Goal: Task Accomplishment & Management: Manage account settings

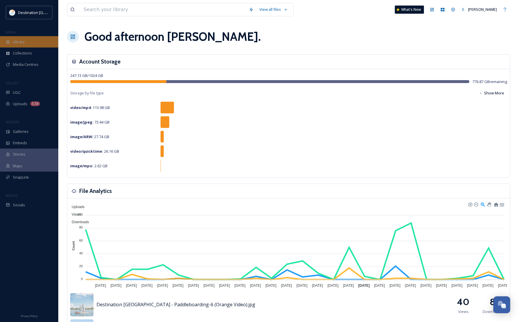
click at [24, 42] on span "Library" at bounding box center [19, 42] width 12 height 6
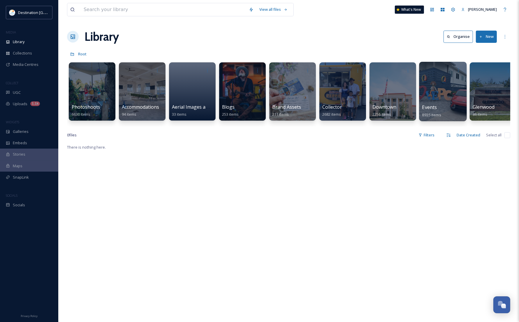
click at [449, 106] on div "Events 8935 items" at bounding box center [443, 111] width 42 height 15
click at [434, 92] on div at bounding box center [443, 91] width 48 height 59
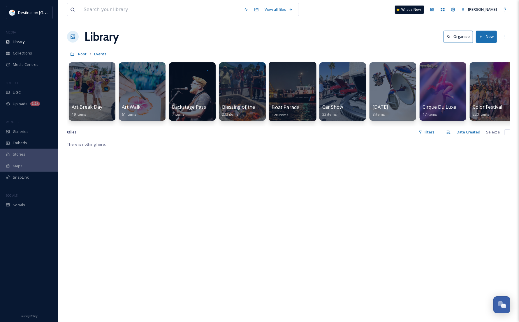
click at [300, 95] on div at bounding box center [293, 91] width 48 height 59
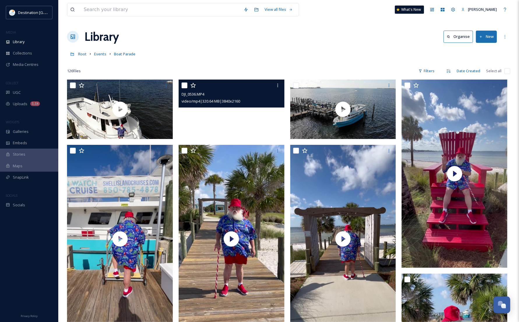
click at [229, 112] on video "DJI_0536.MP4" at bounding box center [232, 109] width 106 height 59
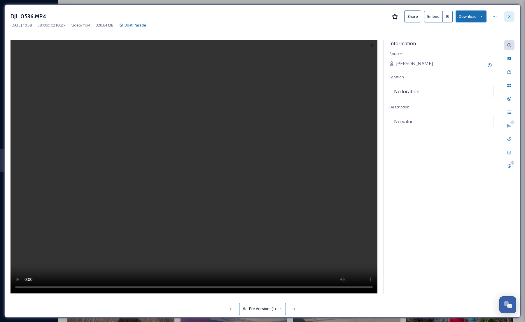
click at [506, 15] on div at bounding box center [509, 16] width 10 height 10
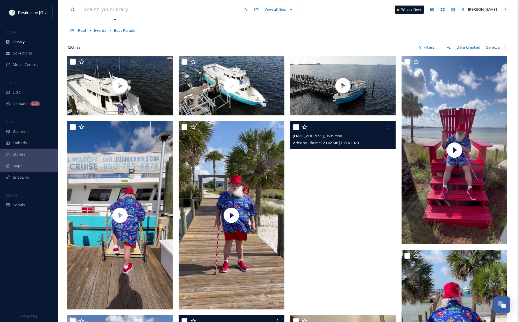
scroll to position [36, 0]
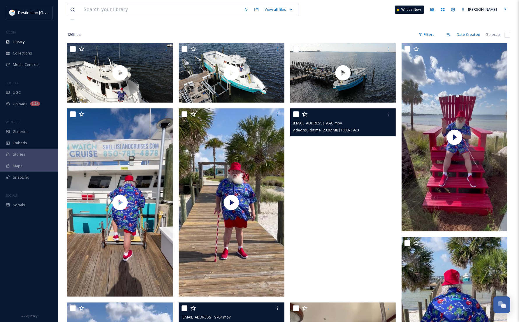
drag, startPoint x: 358, startPoint y: 203, endPoint x: 327, endPoint y: 183, distance: 37.3
click at [327, 183] on video "ext_1757689922.107515_Social@destinationpanamacity.com-IMG_9695.mov" at bounding box center [343, 202] width 106 height 188
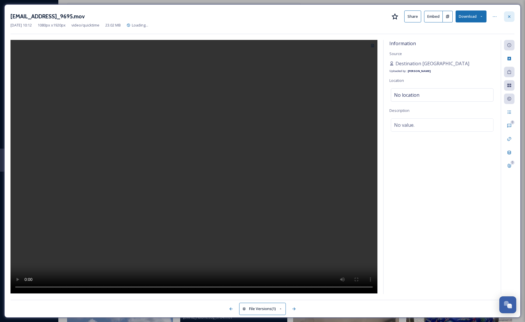
click at [508, 17] on icon at bounding box center [509, 16] width 2 height 2
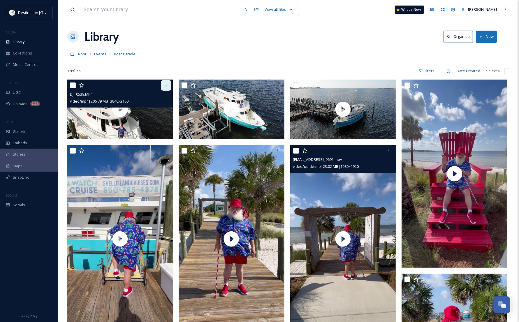
click at [167, 86] on icon at bounding box center [166, 85] width 5 height 5
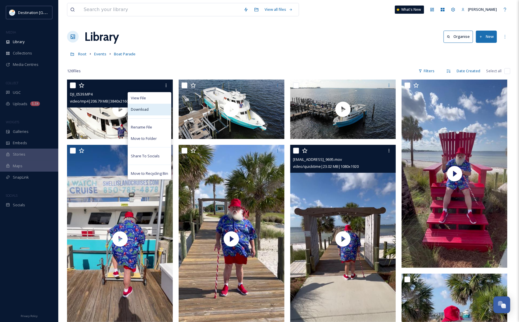
click at [157, 114] on div "Download" at bounding box center [149, 109] width 43 height 11
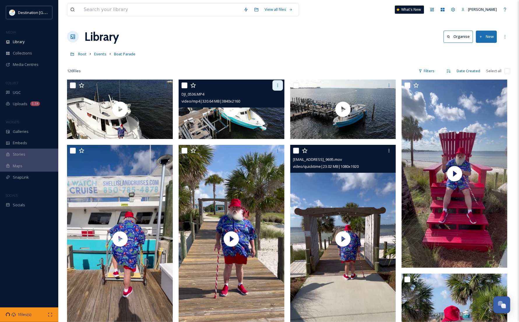
click at [276, 89] on div at bounding box center [278, 85] width 10 height 10
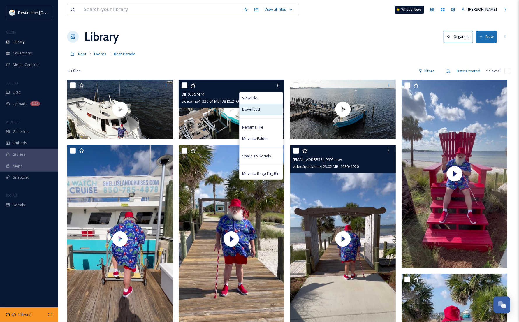
click at [264, 112] on div "Download" at bounding box center [261, 109] width 43 height 11
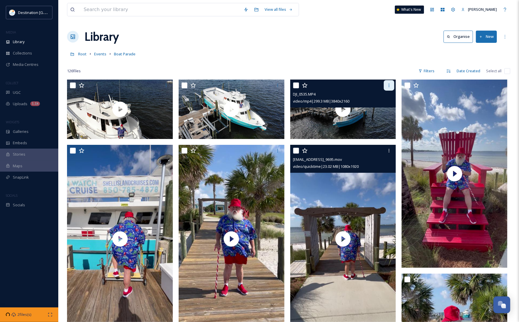
click at [386, 86] on div at bounding box center [389, 85] width 10 height 10
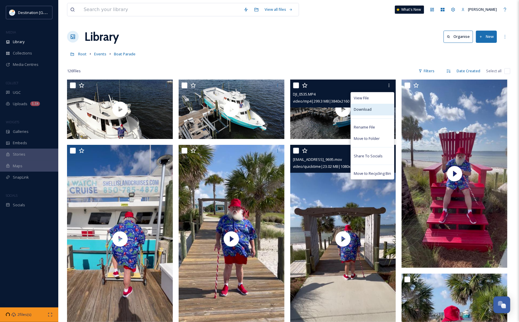
click at [377, 111] on div "Download" at bounding box center [372, 109] width 43 height 11
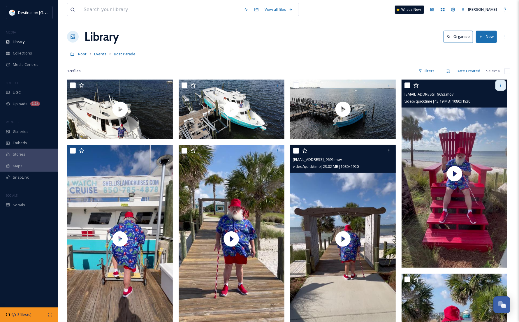
click at [499, 88] on div at bounding box center [501, 85] width 10 height 10
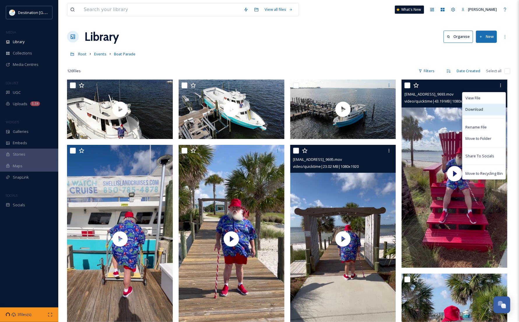
click at [482, 113] on div "Download" at bounding box center [484, 109] width 43 height 11
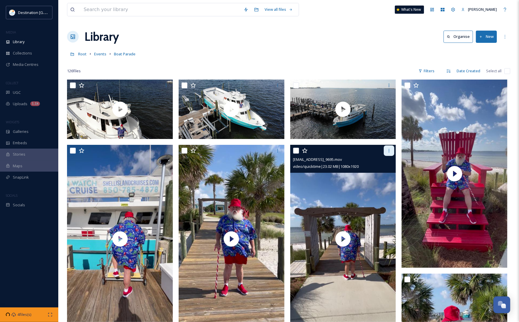
click at [389, 152] on icon at bounding box center [389, 150] width 1 height 3
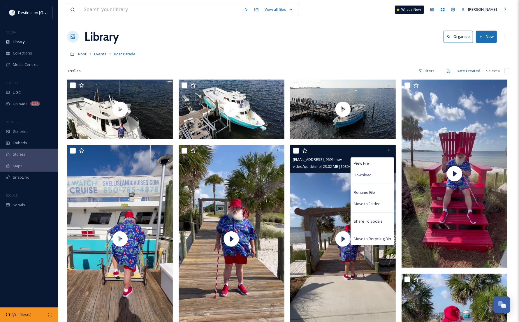
click at [373, 181] on div "View File Download Rename File Move to Folder Share To Socials Move to Recyclin…" at bounding box center [373, 200] width 44 height 87
click at [371, 177] on span "Download" at bounding box center [363, 175] width 18 height 6
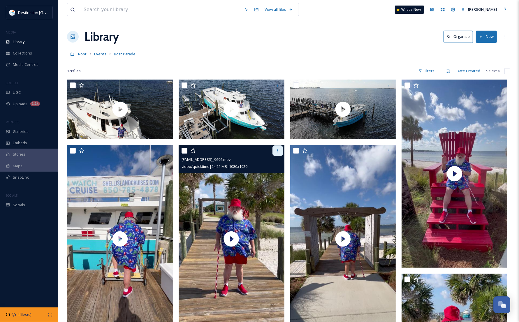
click at [279, 152] on icon at bounding box center [277, 150] width 5 height 5
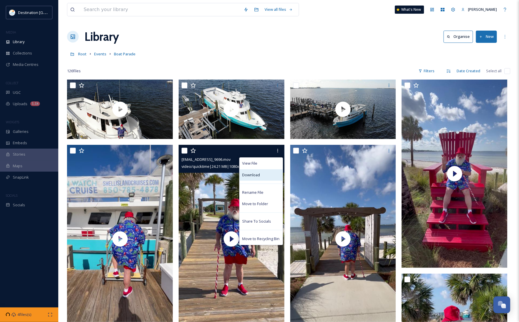
click at [260, 177] on div "Download" at bounding box center [261, 174] width 43 height 11
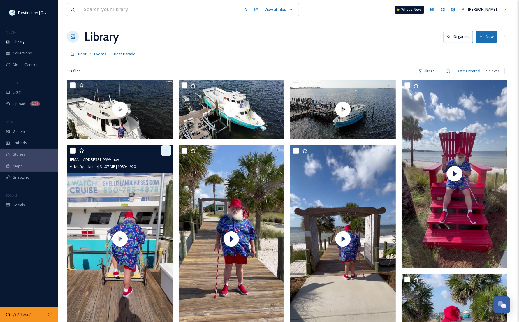
click at [167, 149] on icon at bounding box center [166, 150] width 5 height 5
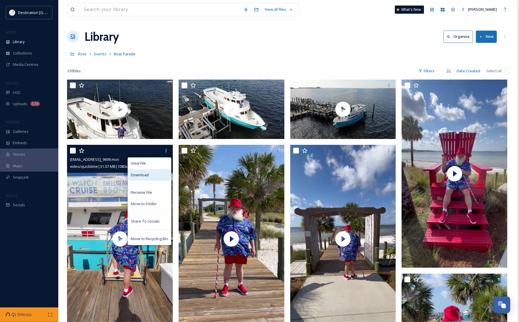
click at [152, 177] on div "Download" at bounding box center [149, 174] width 43 height 11
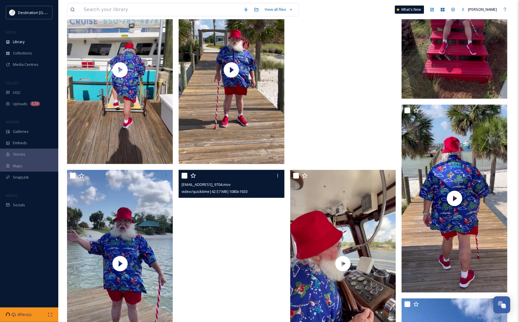
scroll to position [182, 0]
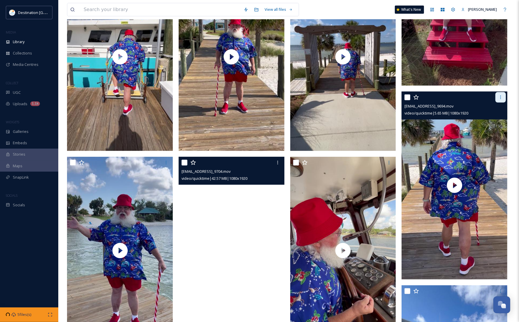
click at [501, 99] on icon at bounding box center [501, 97] width 1 height 3
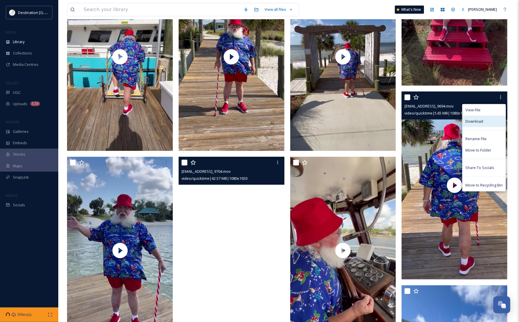
click at [477, 123] on span "Download" at bounding box center [475, 122] width 18 height 6
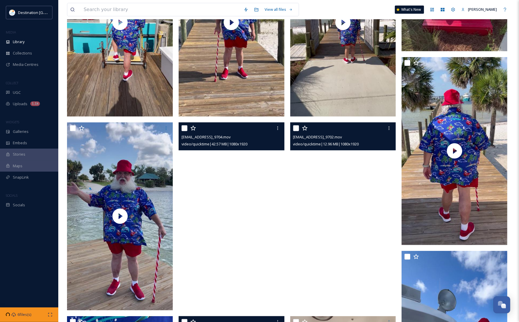
scroll to position [219, 0]
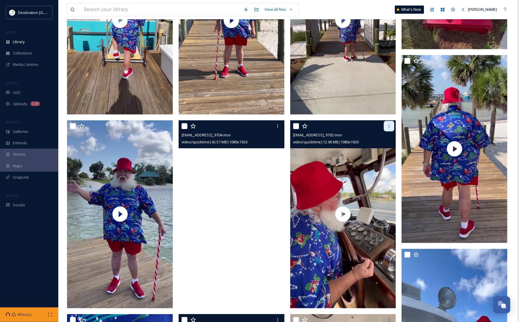
click at [391, 127] on icon at bounding box center [389, 126] width 5 height 5
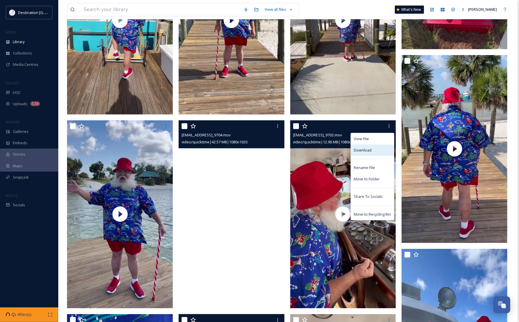
click at [365, 152] on span "Download" at bounding box center [363, 151] width 18 height 6
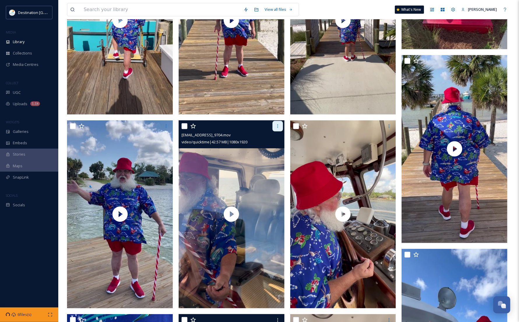
click at [277, 130] on div at bounding box center [278, 126] width 10 height 10
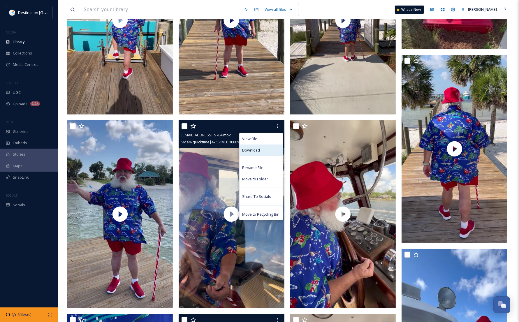
click at [265, 155] on div "Download" at bounding box center [261, 150] width 43 height 11
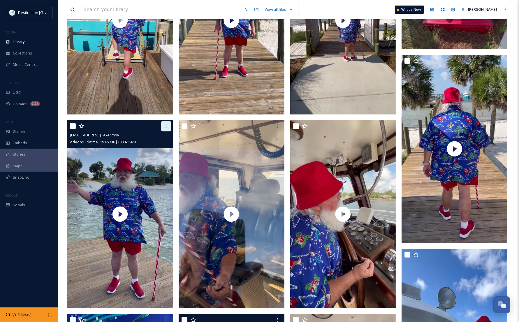
click at [163, 125] on div at bounding box center [166, 126] width 10 height 10
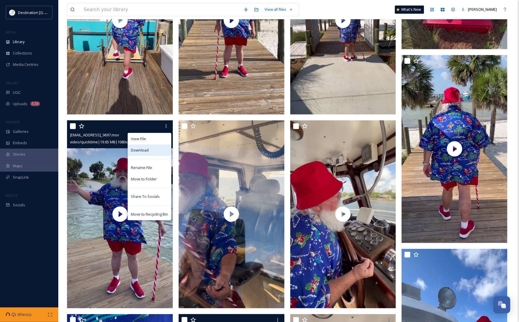
click at [155, 152] on div "Download" at bounding box center [149, 150] width 43 height 11
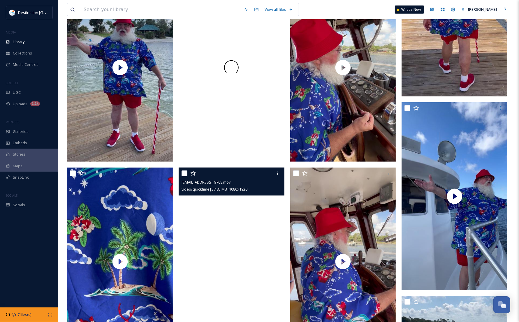
scroll to position [437, 0]
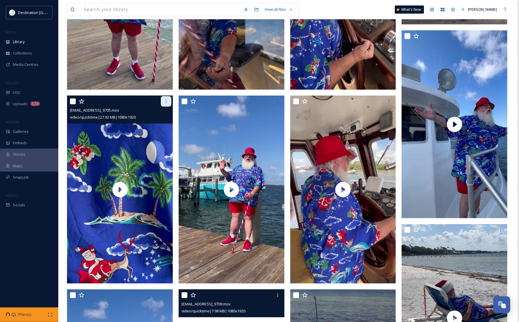
click at [165, 103] on icon at bounding box center [166, 101] width 5 height 5
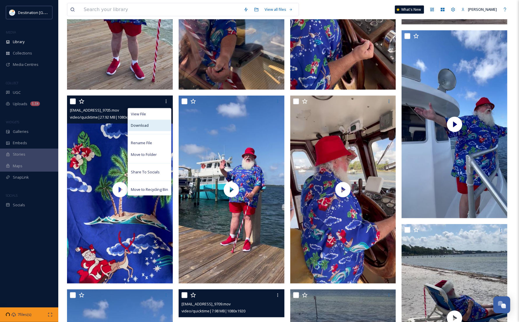
click at [162, 124] on div "Download" at bounding box center [149, 125] width 43 height 11
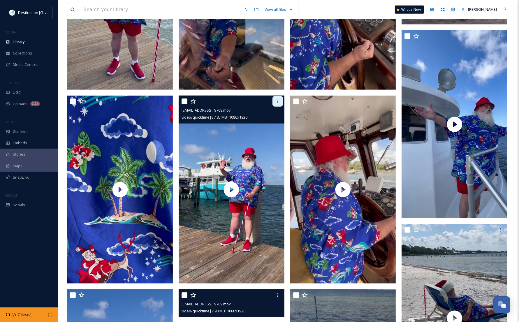
click at [277, 103] on icon at bounding box center [277, 101] width 5 height 5
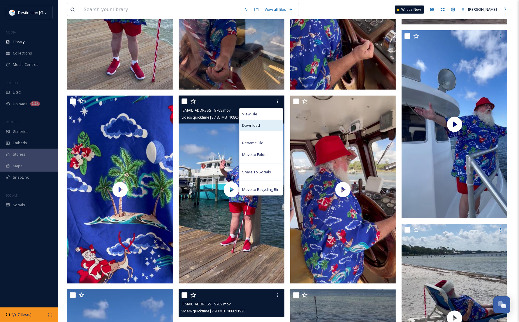
click at [263, 128] on div "Download" at bounding box center [261, 125] width 43 height 11
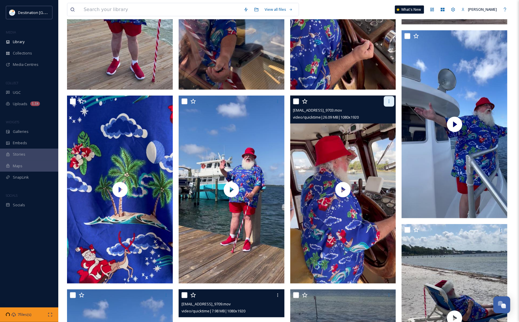
click at [390, 102] on icon at bounding box center [389, 101] width 5 height 5
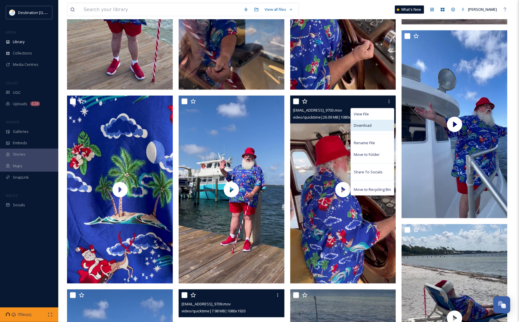
click at [356, 127] on span "Download" at bounding box center [363, 126] width 18 height 6
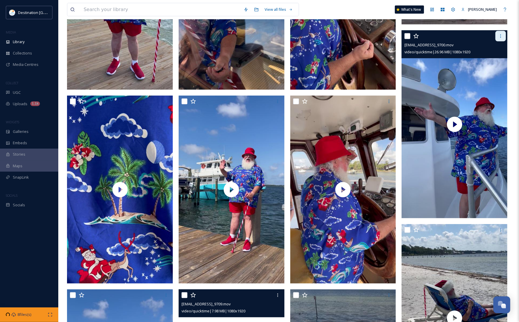
click at [499, 34] on div at bounding box center [501, 36] width 10 height 10
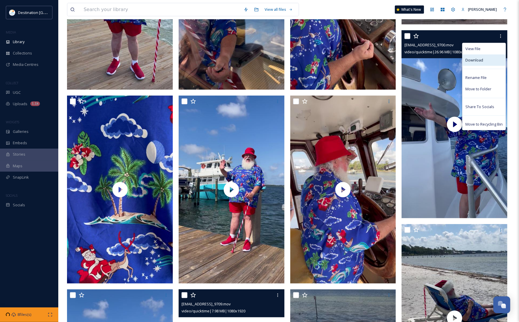
click at [480, 61] on span "Download" at bounding box center [475, 60] width 18 height 6
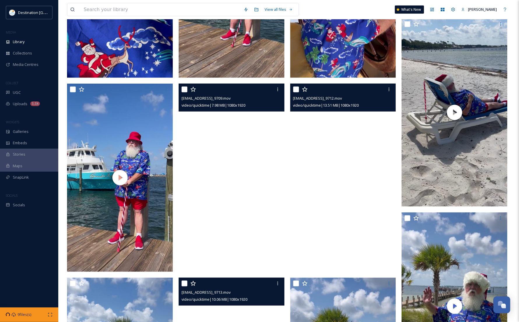
scroll to position [656, 0]
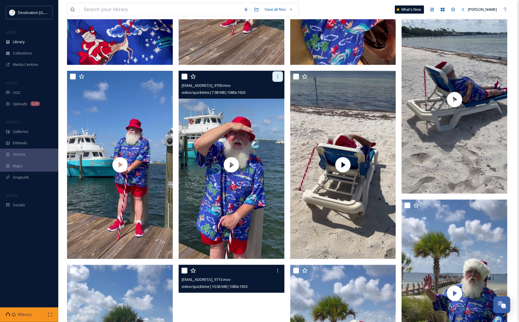
click at [279, 79] on icon at bounding box center [277, 76] width 5 height 5
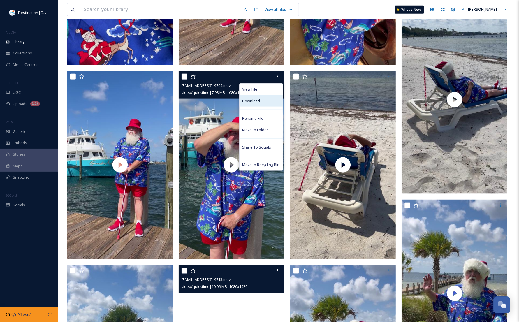
click at [259, 98] on span "Download" at bounding box center [252, 101] width 18 height 6
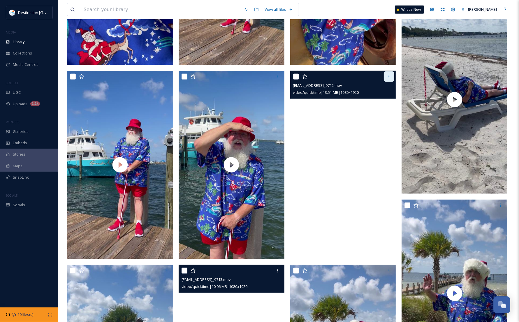
click at [391, 80] on div at bounding box center [389, 76] width 10 height 10
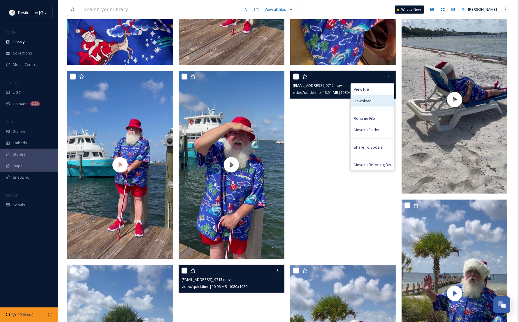
click at [370, 104] on span "Download" at bounding box center [363, 101] width 18 height 6
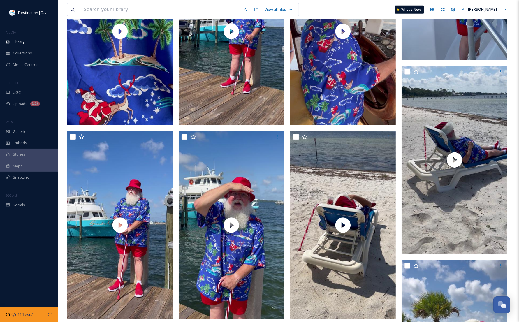
scroll to position [583, 0]
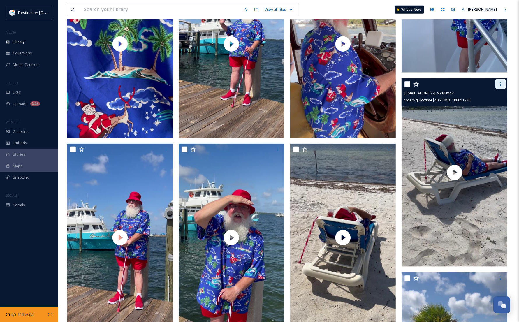
click at [503, 88] on div at bounding box center [501, 84] width 10 height 10
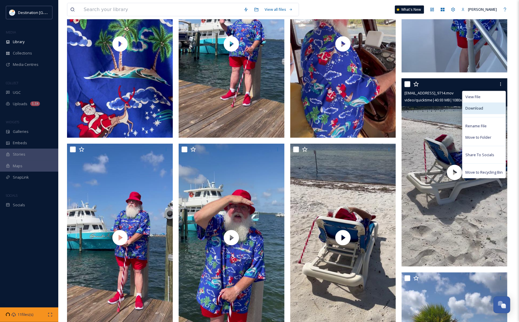
click at [483, 112] on div "Download" at bounding box center [484, 108] width 43 height 11
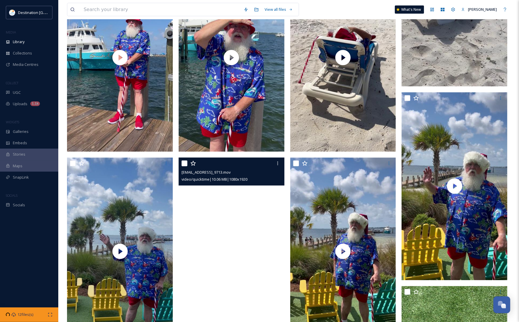
scroll to position [802, 0]
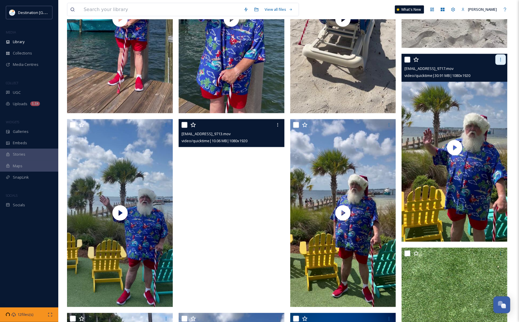
click at [499, 62] on icon at bounding box center [500, 59] width 5 height 5
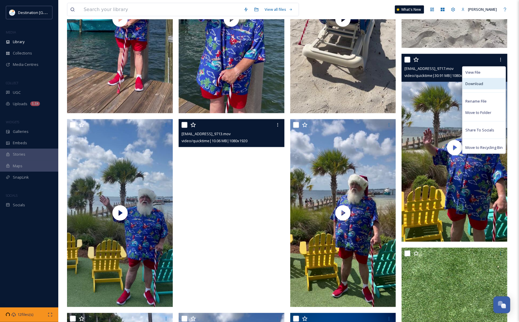
click at [487, 83] on div "Download" at bounding box center [484, 83] width 43 height 11
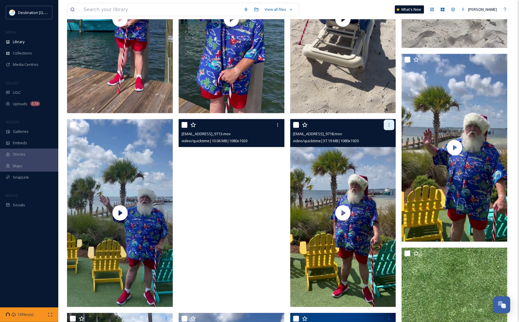
click at [392, 126] on div at bounding box center [389, 125] width 10 height 10
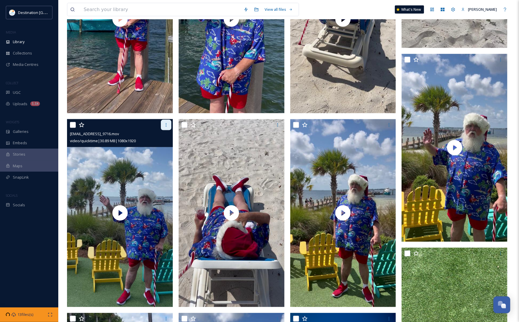
click at [164, 125] on icon at bounding box center [166, 125] width 5 height 5
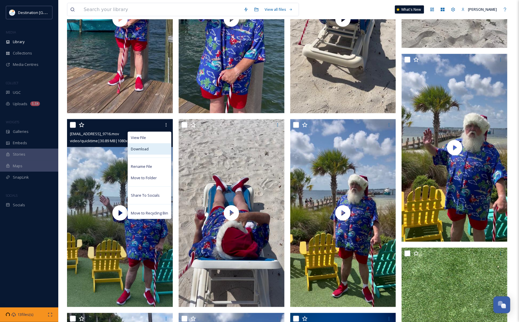
click at [153, 152] on div "Download" at bounding box center [149, 148] width 43 height 11
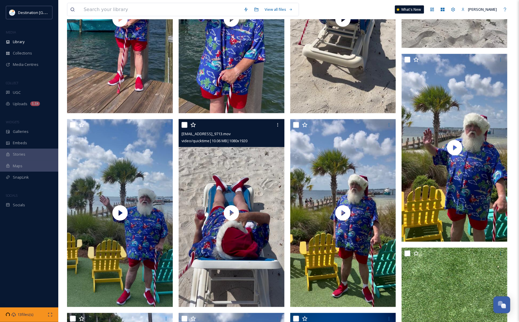
drag, startPoint x: 277, startPoint y: 127, endPoint x: 276, endPoint y: 131, distance: 4.1
click at [277, 127] on icon at bounding box center [277, 125] width 5 height 5
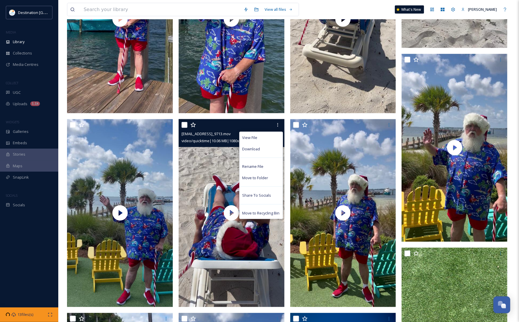
click at [271, 155] on div "View File Download Rename File Move to Folder Share To Socials Move to Recyclin…" at bounding box center [261, 175] width 44 height 87
click at [256, 149] on span "Download" at bounding box center [252, 149] width 18 height 6
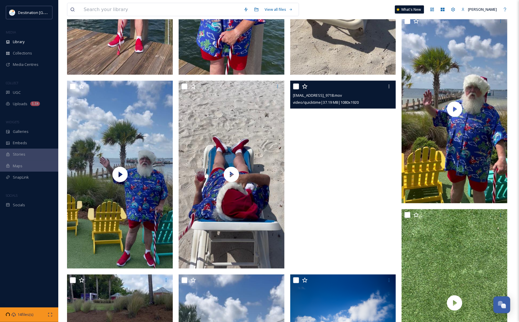
scroll to position [838, 0]
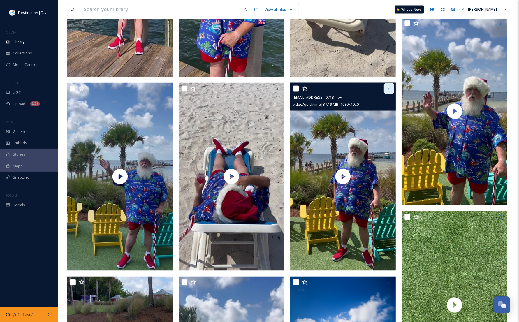
click at [388, 89] on icon at bounding box center [389, 88] width 5 height 5
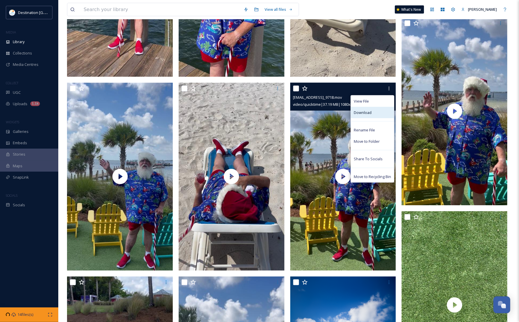
click at [356, 114] on span "Download" at bounding box center [363, 113] width 18 height 6
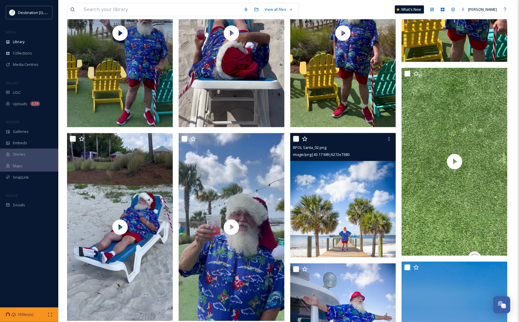
scroll to position [1020, 0]
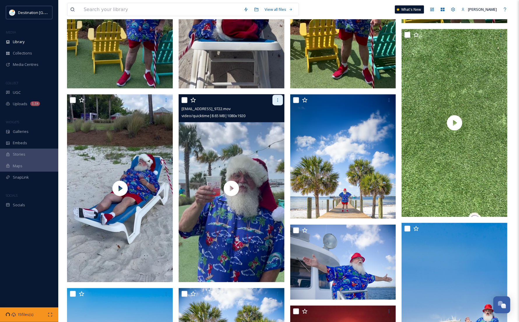
click at [282, 100] on div at bounding box center [278, 100] width 10 height 10
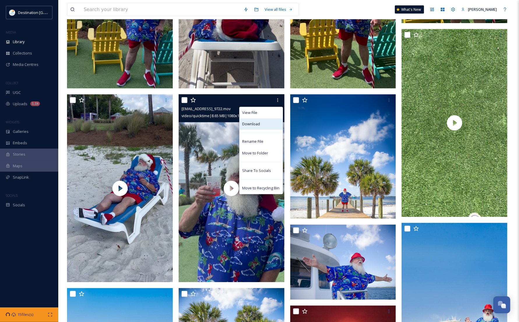
click at [272, 122] on div "Download" at bounding box center [261, 124] width 43 height 11
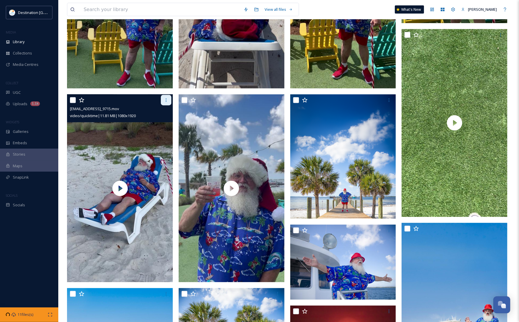
click at [164, 99] on icon at bounding box center [166, 100] width 5 height 5
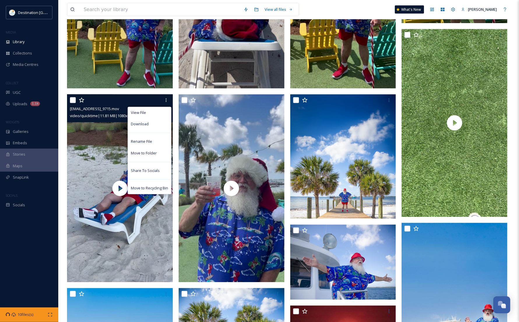
click at [159, 127] on div "Download" at bounding box center [149, 124] width 43 height 11
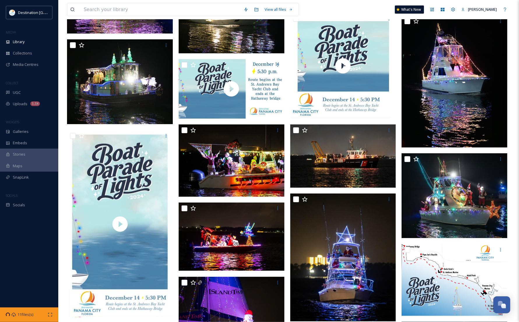
scroll to position [2772, 0]
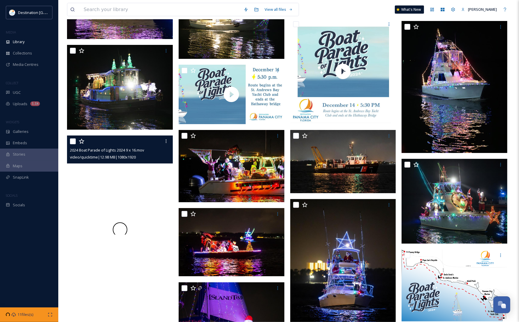
click at [129, 222] on div at bounding box center [120, 230] width 106 height 188
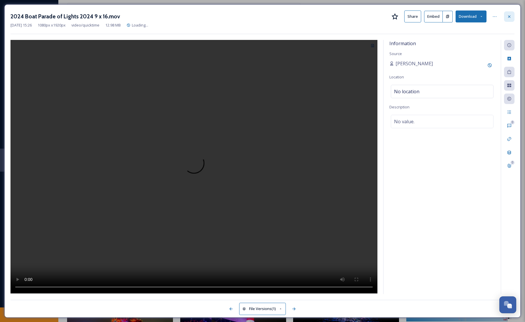
click at [510, 18] on icon at bounding box center [509, 16] width 5 height 5
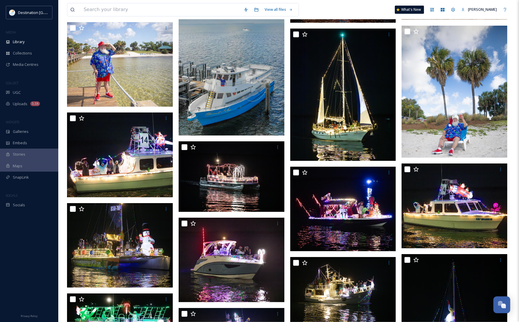
scroll to position [1387, 0]
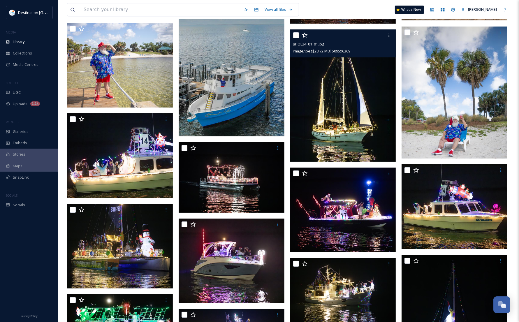
click at [326, 132] on img at bounding box center [343, 95] width 106 height 132
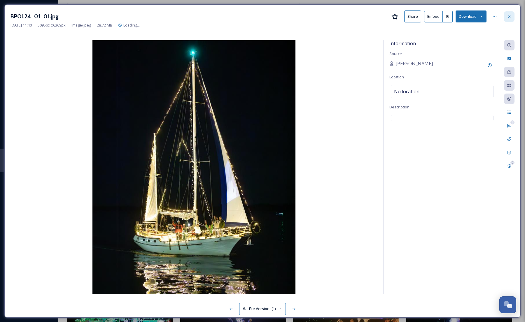
click at [505, 15] on div at bounding box center [509, 16] width 10 height 10
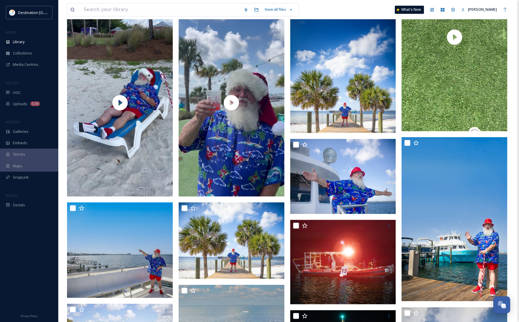
scroll to position [950, 0]
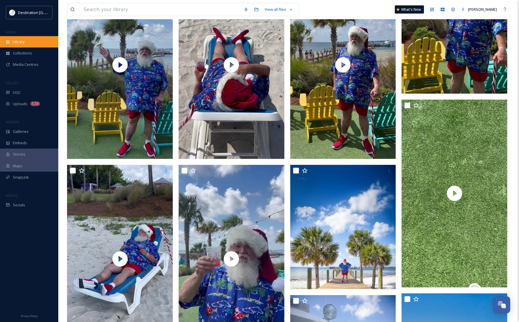
click at [10, 37] on div "Library" at bounding box center [29, 41] width 58 height 11
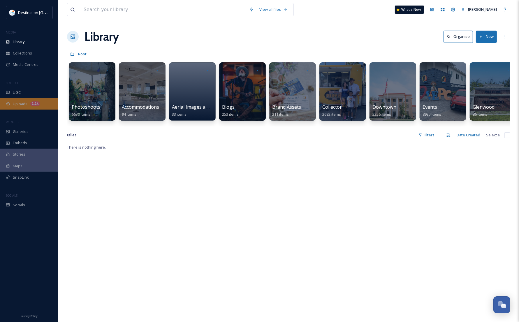
click at [21, 102] on span "Uploads" at bounding box center [20, 104] width 15 height 6
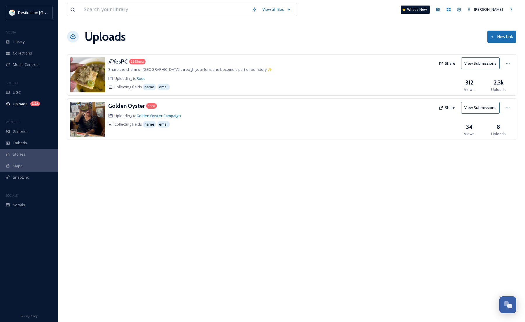
click at [123, 62] on h3 "#YesPC" at bounding box center [118, 61] width 20 height 7
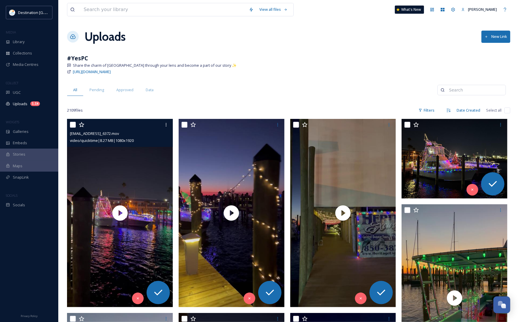
click at [72, 124] on input "checkbox" at bounding box center [73, 125] width 6 height 6
checkbox input "true"
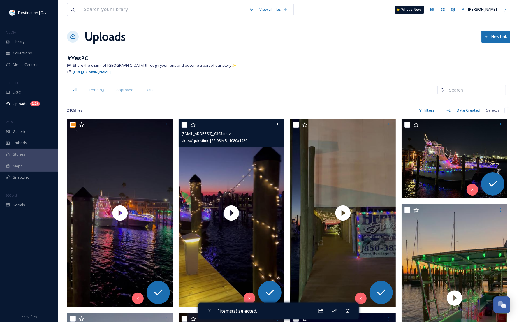
click at [184, 126] on input "checkbox" at bounding box center [185, 125] width 6 height 6
checkbox input "true"
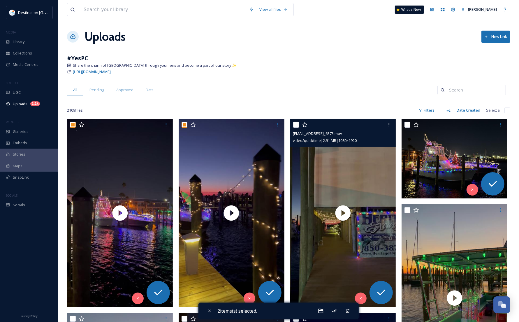
click at [296, 127] on input "checkbox" at bounding box center [296, 125] width 6 height 6
checkbox input "true"
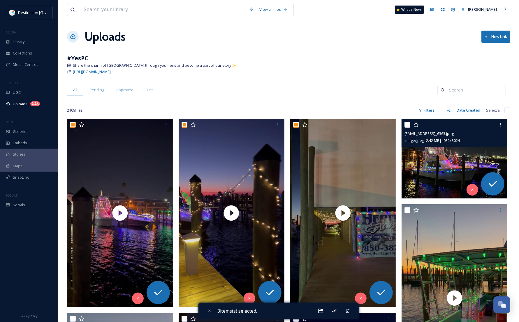
click at [411, 126] on div at bounding box center [455, 125] width 101 height 10
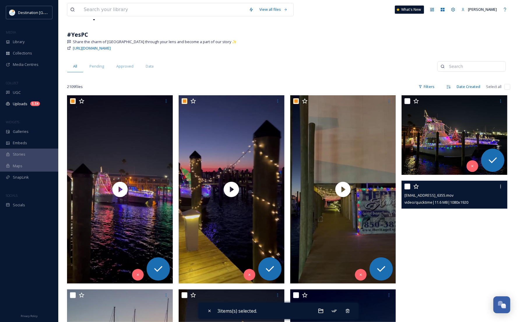
scroll to position [36, 0]
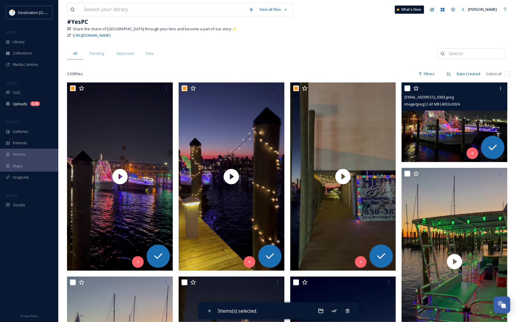
click at [405, 87] on input "checkbox" at bounding box center [408, 88] width 6 height 6
checkbox input "true"
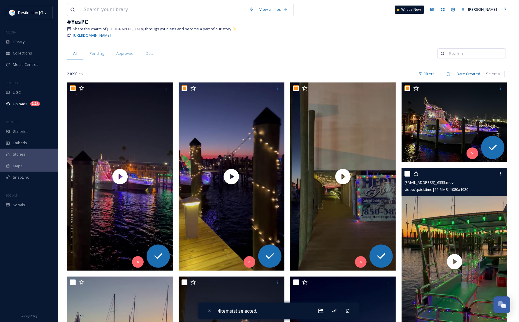
click at [407, 172] on input "checkbox" at bounding box center [408, 174] width 6 height 6
checkbox input "true"
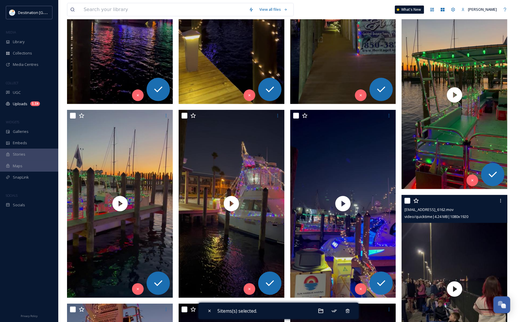
scroll to position [219, 0]
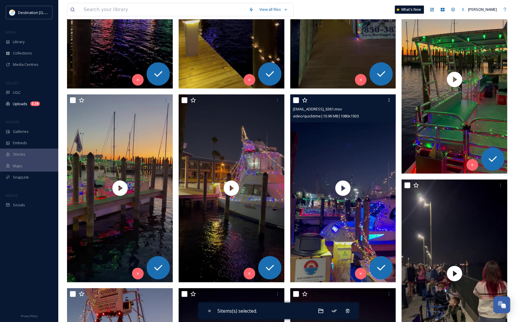
click at [296, 99] on input "checkbox" at bounding box center [296, 100] width 6 height 6
checkbox input "true"
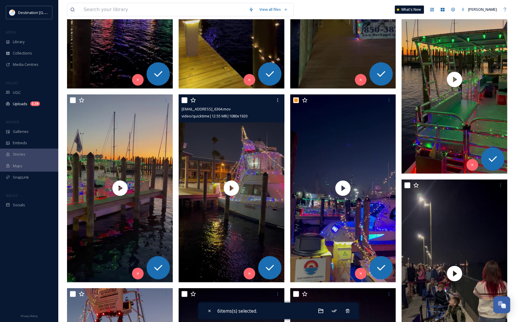
click at [184, 98] on input "checkbox" at bounding box center [185, 100] width 6 height 6
checkbox input "true"
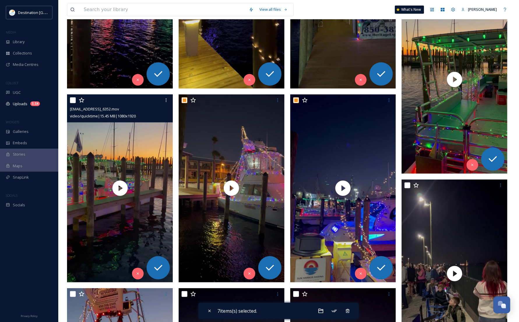
click at [70, 101] on input "checkbox" at bounding box center [73, 100] width 6 height 6
checkbox input "true"
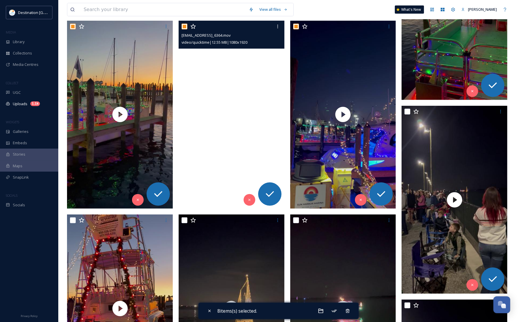
scroll to position [328, 0]
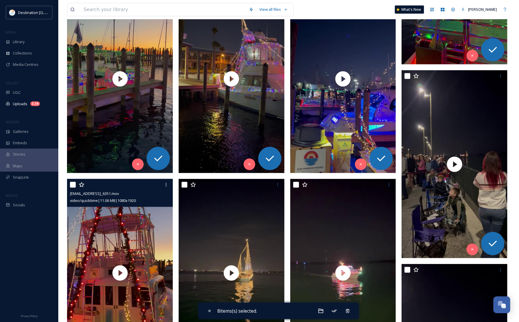
click at [72, 186] on input "checkbox" at bounding box center [73, 185] width 6 height 6
checkbox input "true"
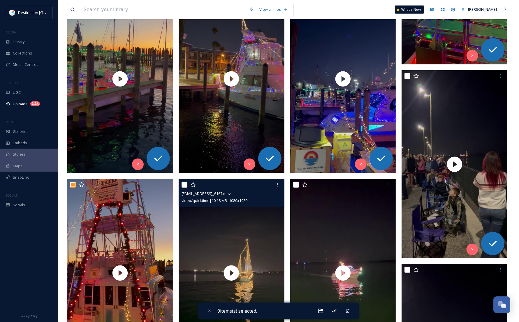
click at [184, 186] on input "checkbox" at bounding box center [185, 185] width 6 height 6
checkbox input "true"
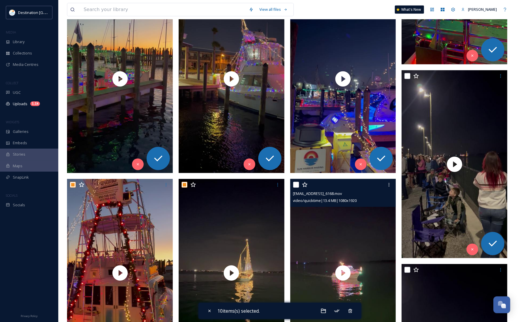
click at [296, 185] on input "checkbox" at bounding box center [296, 185] width 6 height 6
checkbox input "true"
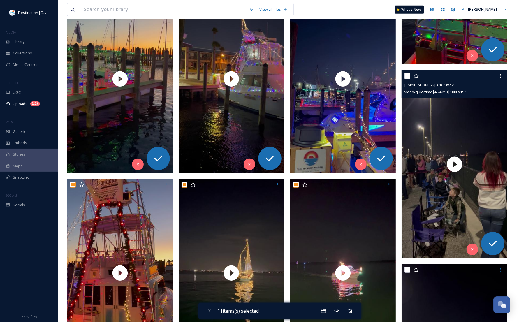
click at [407, 76] on input "checkbox" at bounding box center [408, 76] width 6 height 6
checkbox input "true"
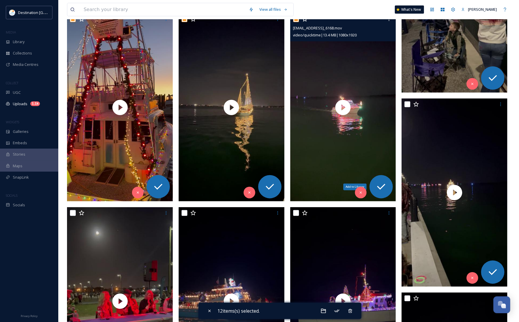
scroll to position [510, 0]
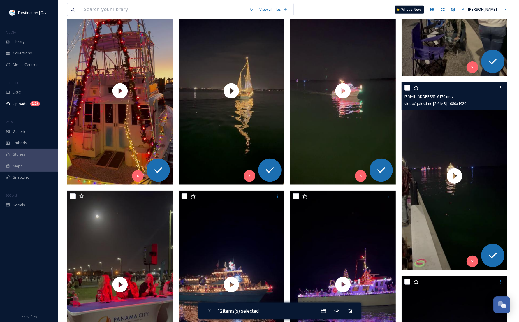
click at [407, 90] on input "checkbox" at bounding box center [408, 88] width 6 height 6
checkbox input "true"
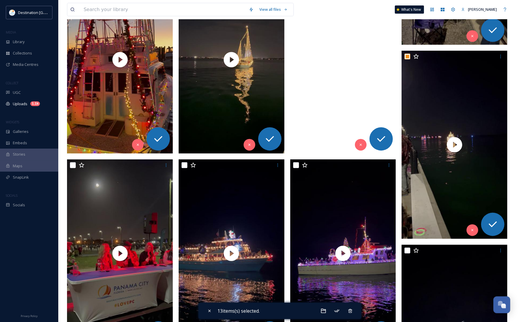
scroll to position [583, 0]
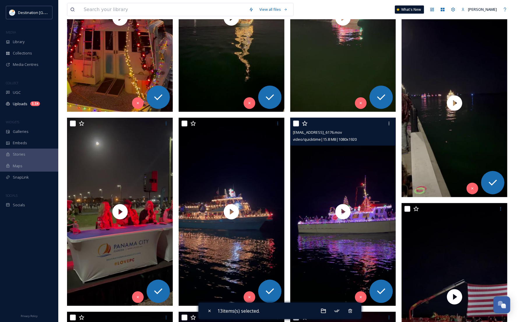
click at [298, 124] on input "checkbox" at bounding box center [296, 124] width 6 height 6
checkbox input "true"
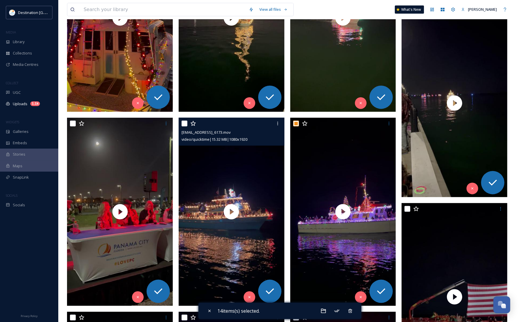
drag, startPoint x: 181, startPoint y: 121, endPoint x: 133, endPoint y: 120, distance: 48.1
click at [180, 121] on div "ext_1759956221.898872_Social@destinationpanamacoty.com-IMG_6173.mov video/quick…" at bounding box center [232, 132] width 106 height 28
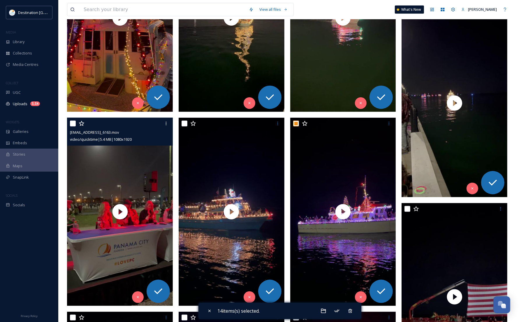
drag, startPoint x: 73, startPoint y: 124, endPoint x: 147, endPoint y: 136, distance: 74.0
click at [77, 123] on div at bounding box center [120, 123] width 101 height 10
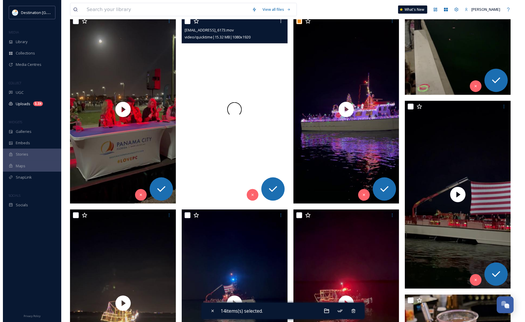
scroll to position [765, 0]
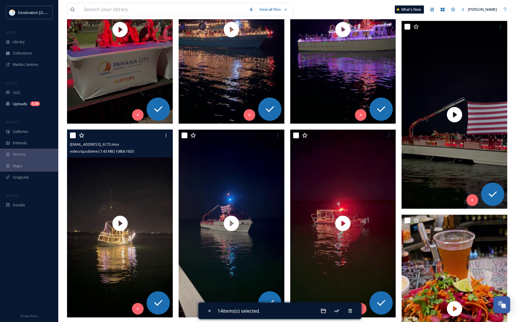
click at [71, 134] on input "checkbox" at bounding box center [73, 136] width 6 height 6
checkbox input "true"
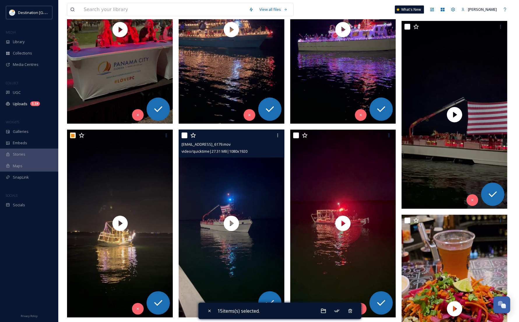
click at [186, 136] on input "checkbox" at bounding box center [185, 136] width 6 height 6
checkbox input "true"
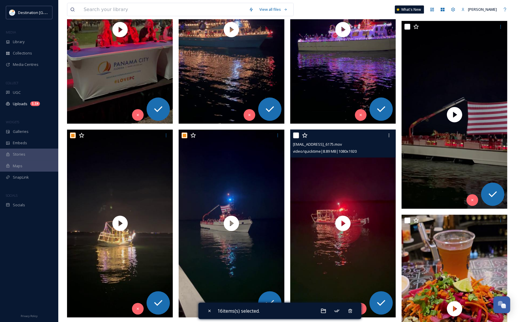
click at [293, 136] on input "checkbox" at bounding box center [296, 136] width 6 height 6
checkbox input "true"
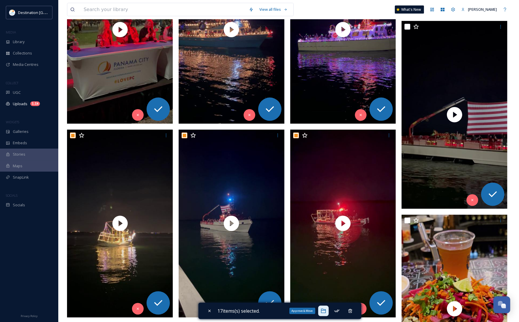
click at [324, 312] on icon at bounding box center [324, 311] width 6 height 6
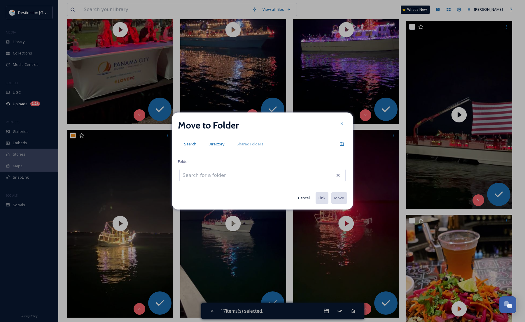
click at [218, 145] on span "Directory" at bounding box center [216, 144] width 16 height 6
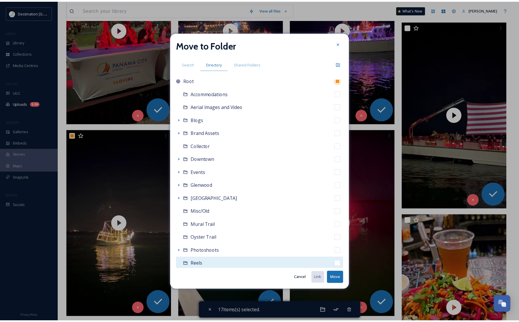
scroll to position [0, 0]
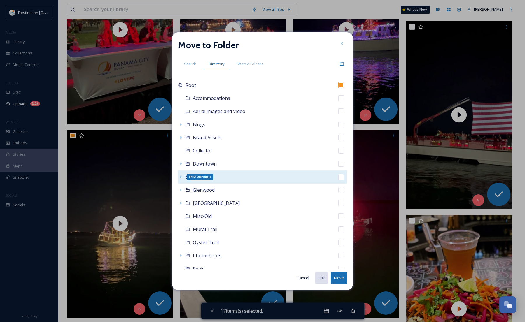
click at [180, 178] on icon at bounding box center [180, 177] width 5 height 5
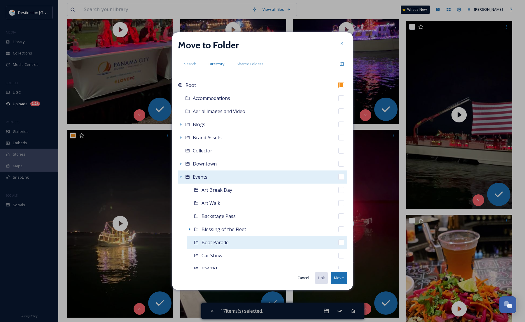
click at [232, 243] on div "Boat Parade" at bounding box center [267, 242] width 160 height 13
checkbox input "false"
checkbox input "true"
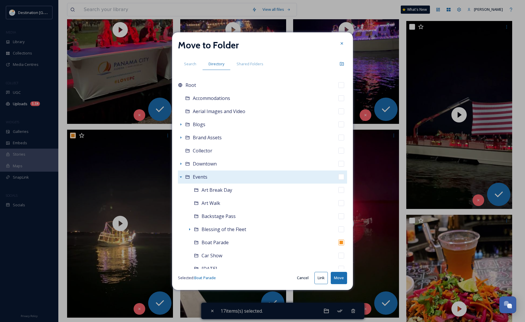
click at [339, 280] on button "Move" at bounding box center [339, 278] width 16 height 12
click at [345, 40] on div at bounding box center [341, 43] width 10 height 10
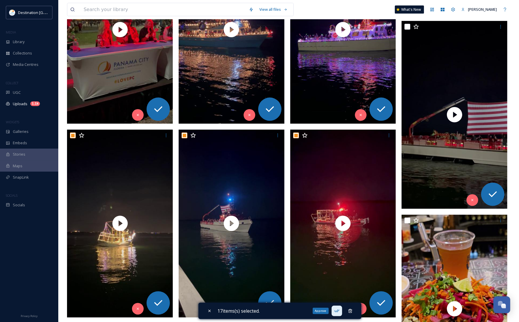
click at [337, 312] on icon at bounding box center [336, 311] width 5 height 3
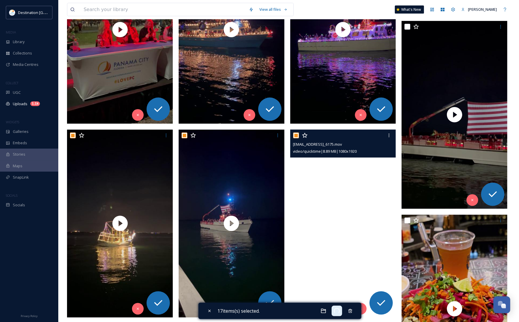
click at [331, 252] on video "ext_1759956202.251639_Social@destinationpanamacoty.com-IMG_6175.mov" at bounding box center [343, 224] width 106 height 188
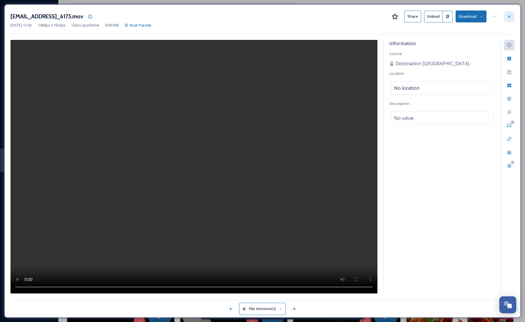
click at [507, 15] on icon at bounding box center [509, 16] width 5 height 5
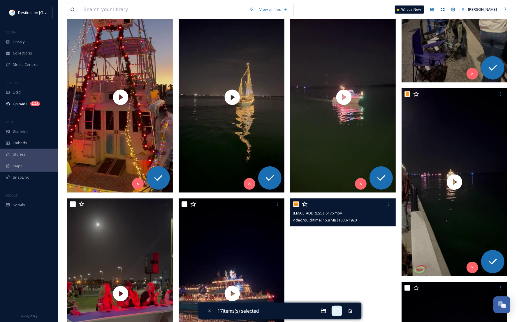
scroll to position [255, 0]
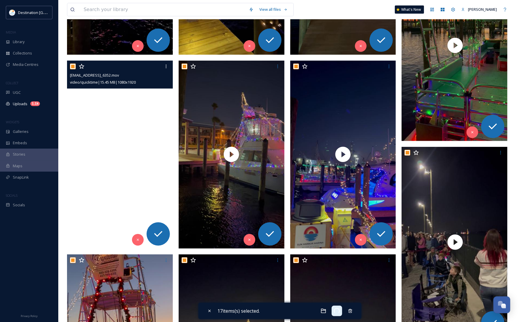
click at [121, 159] on video "ext_1759956251.812363_Social@destinationpanamacoty.com-IMG_6352.mov" at bounding box center [120, 155] width 106 height 188
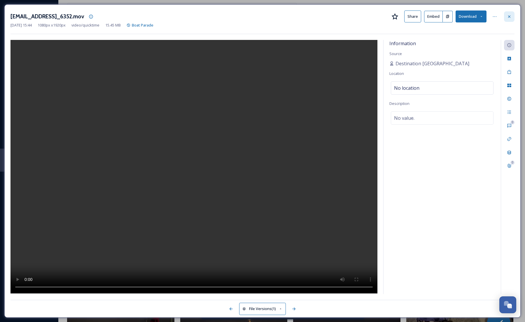
click at [512, 19] on div at bounding box center [509, 16] width 10 height 10
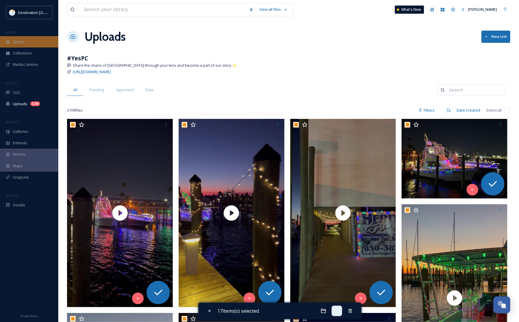
click at [15, 40] on span "Library" at bounding box center [19, 42] width 12 height 6
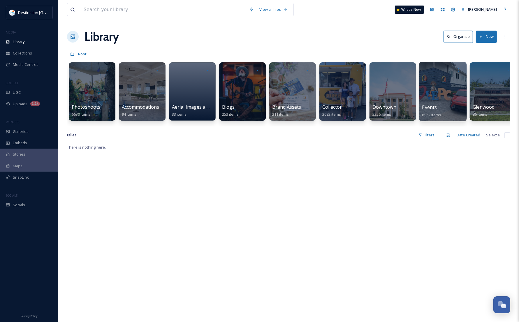
click at [447, 98] on div at bounding box center [443, 91] width 48 height 59
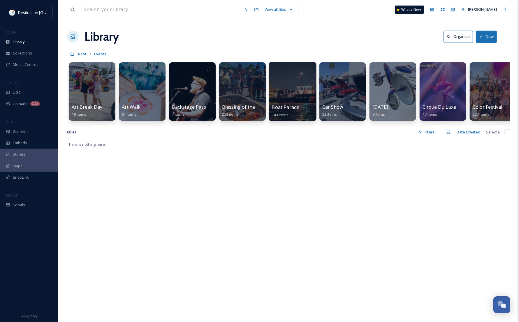
click at [292, 112] on div "Boat Parade 143 items" at bounding box center [293, 111] width 42 height 15
click at [294, 92] on div at bounding box center [293, 91] width 48 height 59
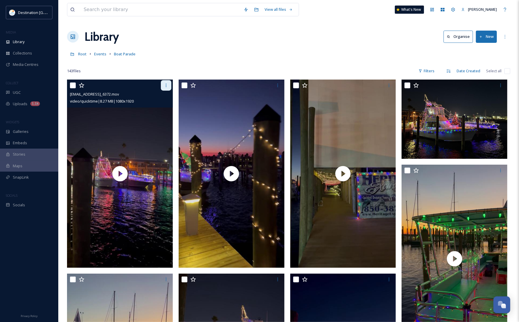
click at [165, 85] on icon at bounding box center [166, 85] width 5 height 5
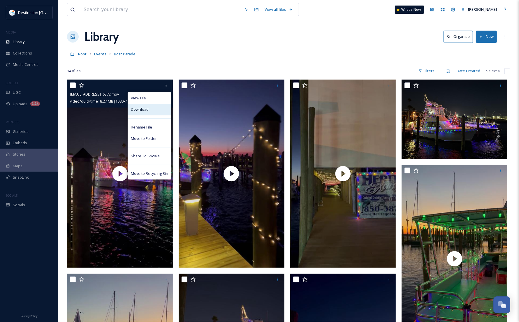
click at [158, 110] on div "Download" at bounding box center [149, 109] width 43 height 11
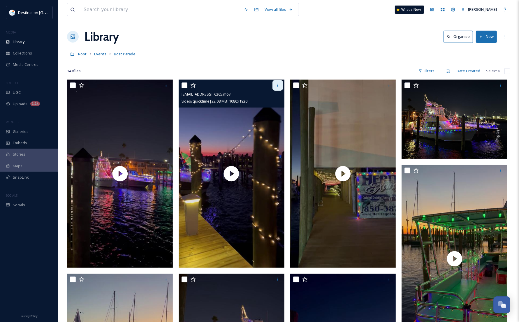
click at [274, 86] on div at bounding box center [278, 85] width 10 height 10
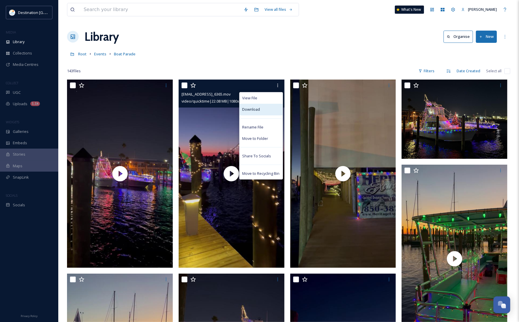
click at [266, 112] on div "Download" at bounding box center [261, 109] width 43 height 11
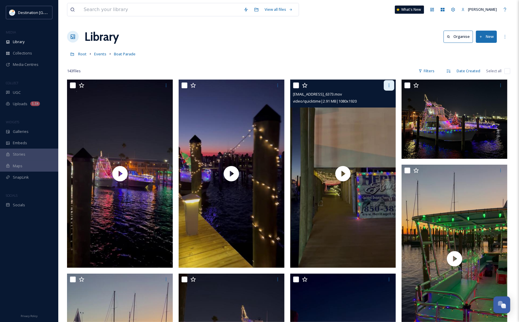
click at [388, 85] on icon at bounding box center [389, 85] width 5 height 5
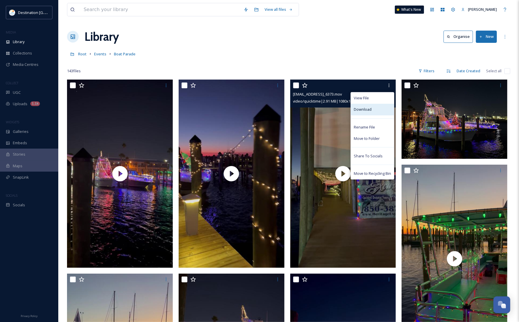
click at [371, 111] on span "Download" at bounding box center [363, 110] width 18 height 6
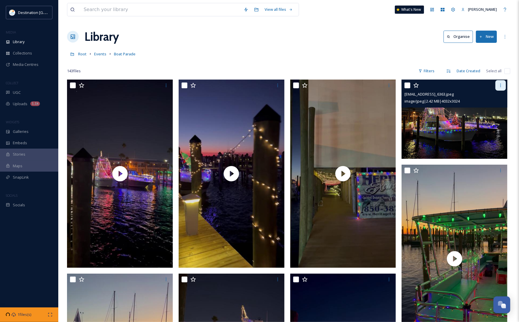
click at [497, 85] on div at bounding box center [501, 85] width 10 height 10
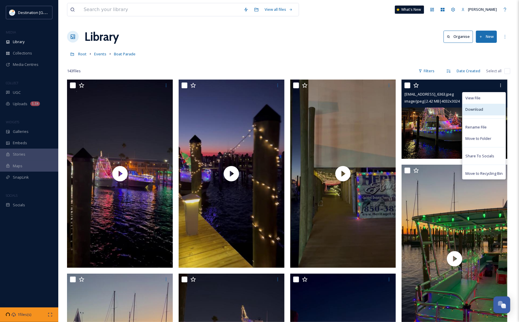
click at [492, 111] on div "Download" at bounding box center [484, 109] width 43 height 11
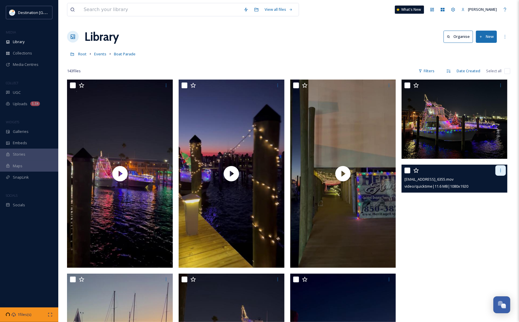
click at [497, 173] on div at bounding box center [501, 170] width 10 height 10
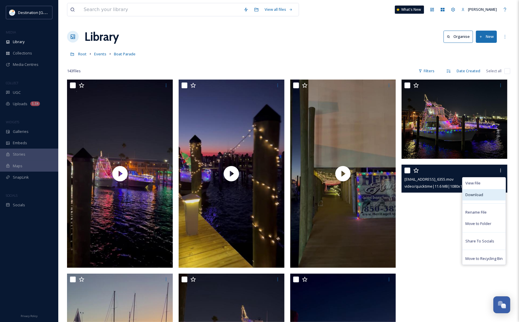
click at [494, 190] on div "Download" at bounding box center [484, 194] width 43 height 11
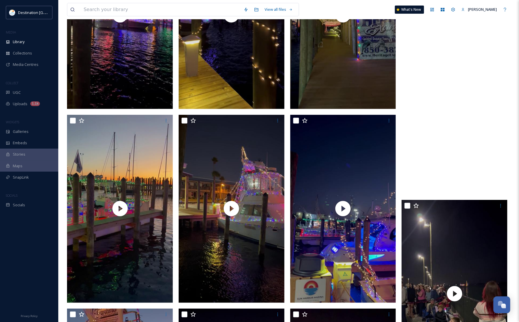
scroll to position [182, 0]
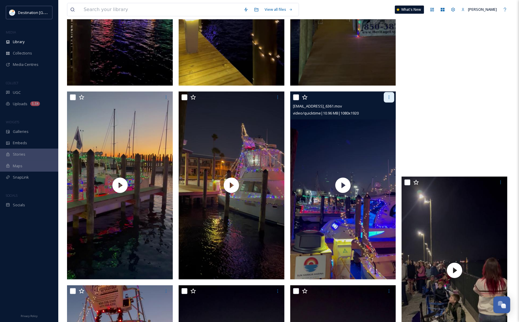
click at [389, 98] on icon at bounding box center [389, 97] width 5 height 5
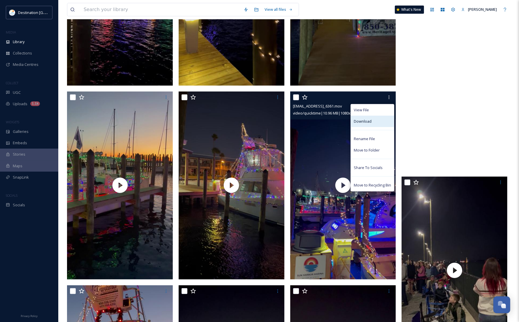
click at [379, 117] on div "Download" at bounding box center [372, 121] width 43 height 11
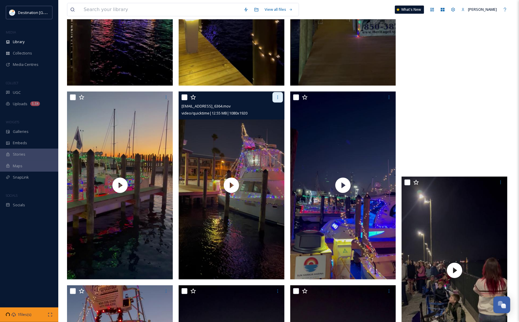
click at [277, 98] on icon at bounding box center [277, 97] width 5 height 5
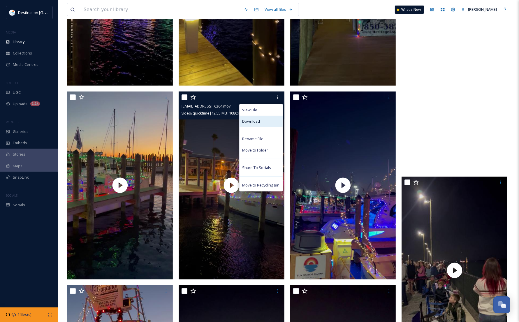
click at [259, 124] on span "Download" at bounding box center [252, 122] width 18 height 6
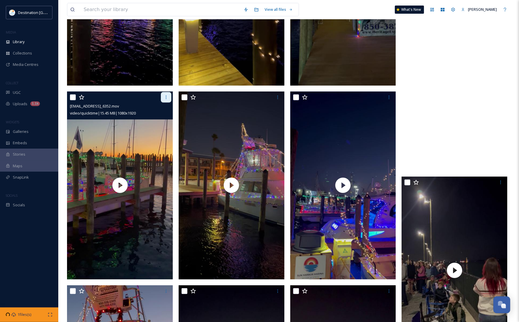
click at [169, 98] on div at bounding box center [166, 97] width 10 height 10
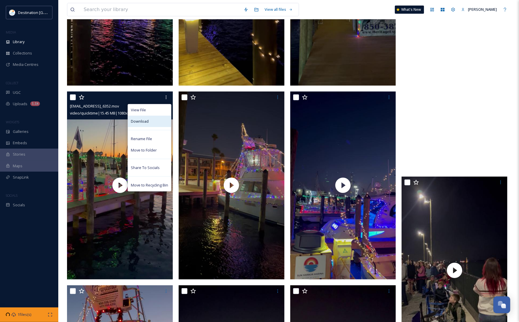
click at [155, 123] on div "Download" at bounding box center [149, 121] width 43 height 11
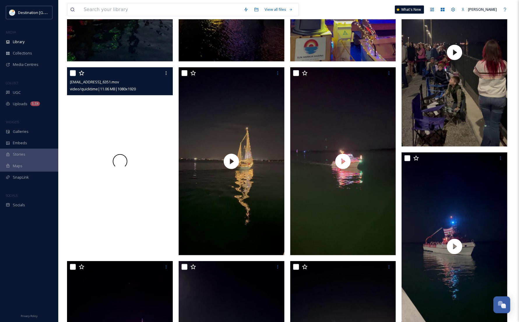
scroll to position [401, 0]
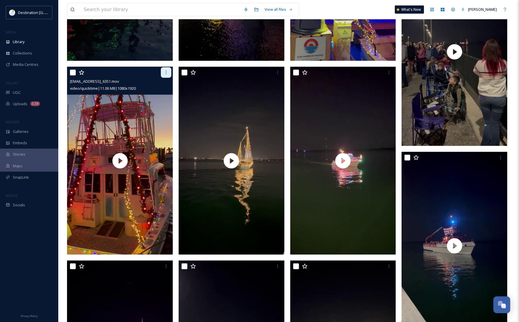
click at [167, 76] on div at bounding box center [166, 72] width 10 height 10
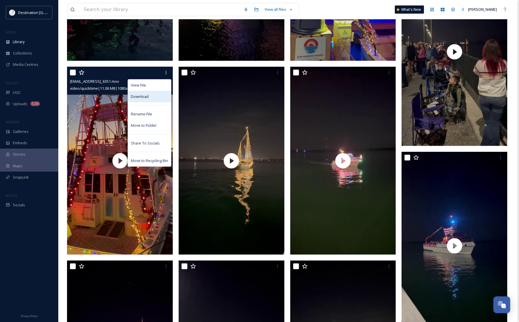
click at [157, 99] on div "Download" at bounding box center [149, 96] width 43 height 11
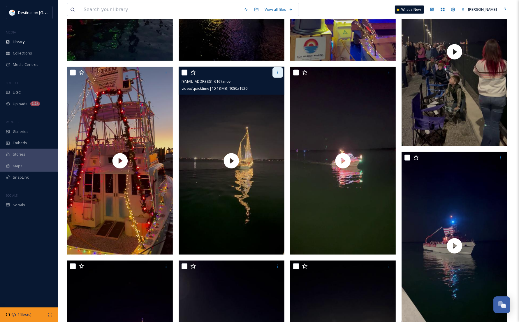
click at [275, 75] on div at bounding box center [278, 72] width 10 height 10
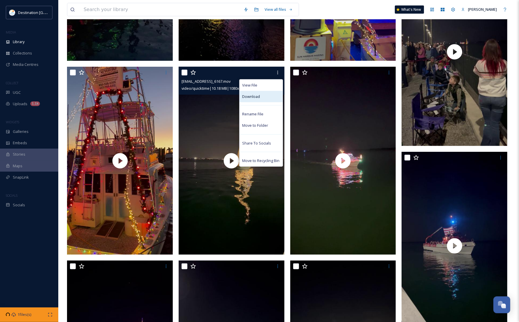
click at [265, 96] on div "Download" at bounding box center [261, 96] width 43 height 11
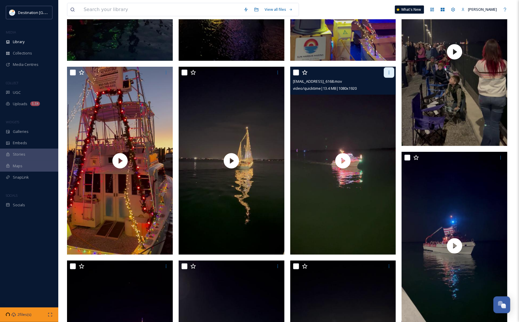
click at [391, 75] on div at bounding box center [389, 72] width 10 height 10
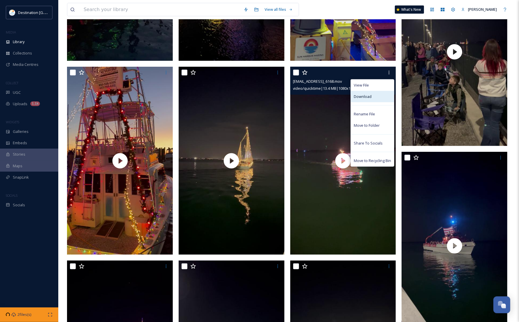
click at [369, 98] on span "Download" at bounding box center [363, 97] width 18 height 6
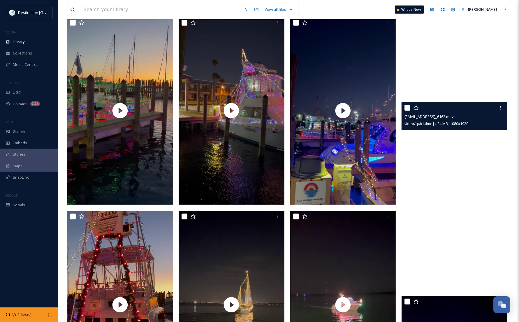
scroll to position [219, 0]
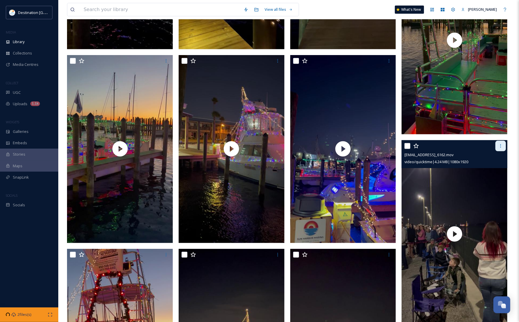
click at [501, 148] on icon at bounding box center [500, 146] width 5 height 5
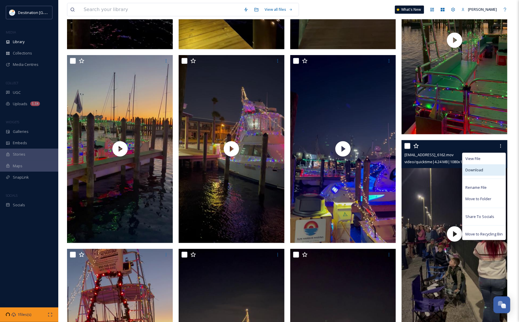
click at [475, 171] on span "Download" at bounding box center [475, 170] width 18 height 6
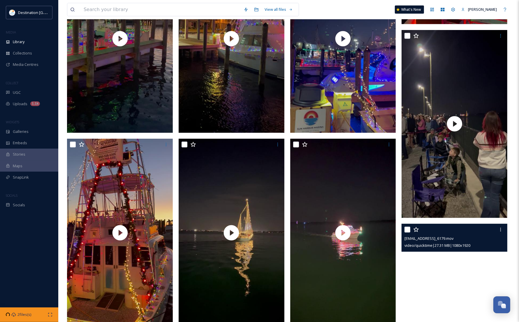
scroll to position [437, 0]
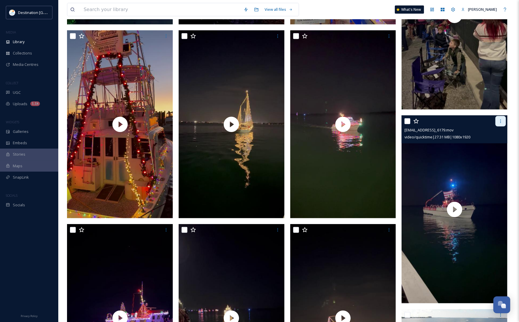
click at [498, 123] on icon at bounding box center [500, 121] width 5 height 5
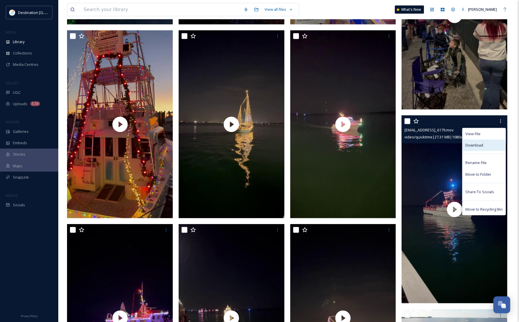
click at [491, 144] on div "Download" at bounding box center [484, 145] width 43 height 11
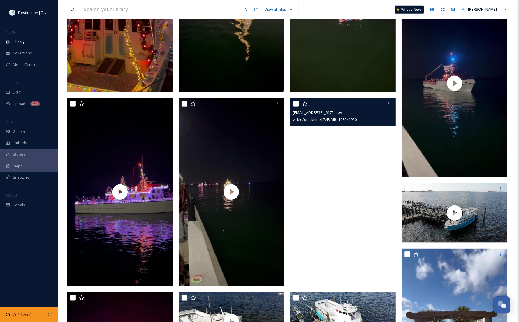
scroll to position [583, 0]
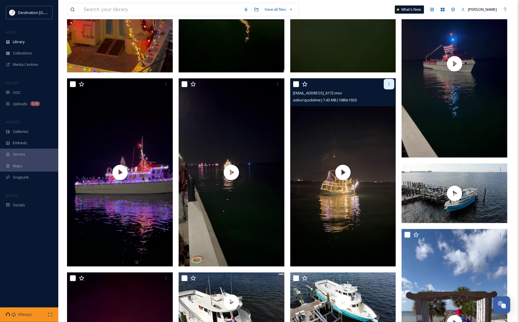
click at [389, 82] on icon at bounding box center [389, 84] width 5 height 5
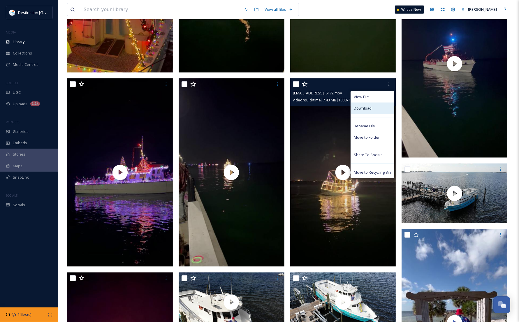
click at [382, 108] on div "Download" at bounding box center [372, 108] width 43 height 11
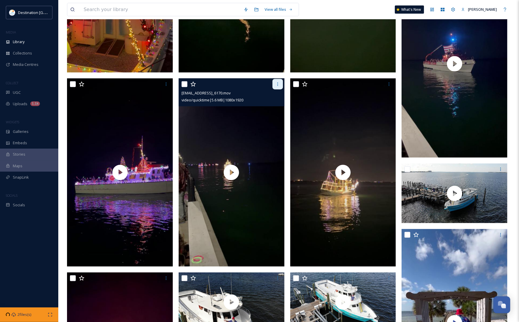
click at [280, 85] on div at bounding box center [278, 84] width 10 height 10
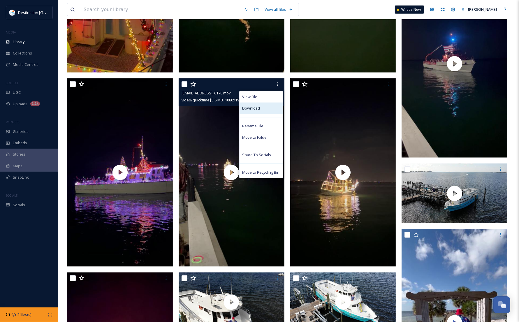
click at [265, 107] on div "Download" at bounding box center [261, 108] width 43 height 11
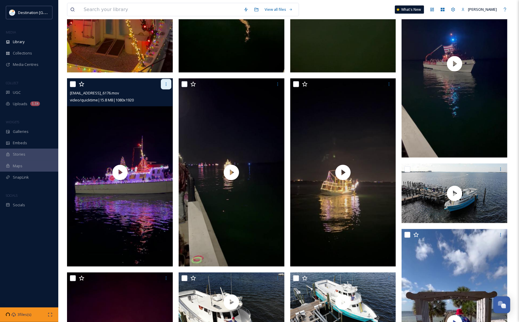
click at [170, 83] on div at bounding box center [166, 84] width 10 height 10
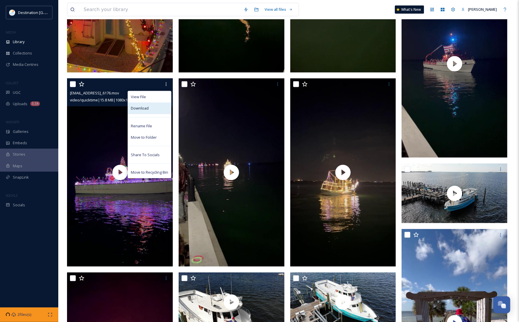
click at [165, 109] on div "Download" at bounding box center [149, 108] width 43 height 11
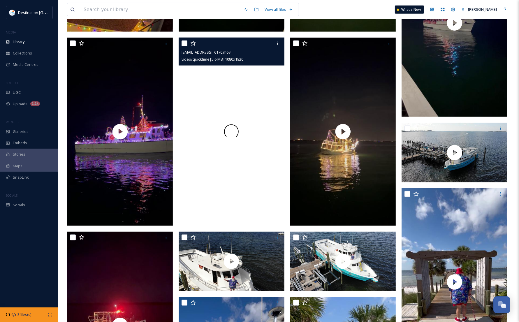
scroll to position [729, 0]
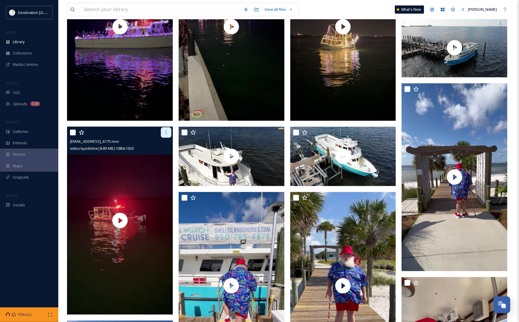
drag, startPoint x: 165, startPoint y: 131, endPoint x: 162, endPoint y: 136, distance: 6.0
click at [165, 131] on icon at bounding box center [166, 132] width 5 height 5
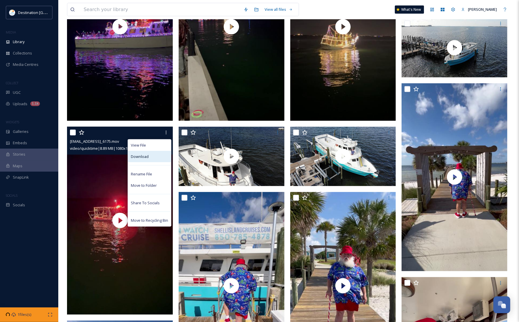
click at [155, 159] on div "Download" at bounding box center [149, 156] width 43 height 11
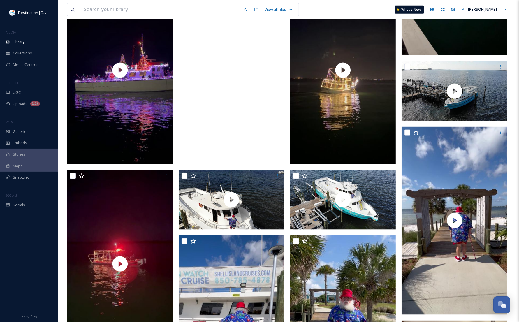
scroll to position [765, 0]
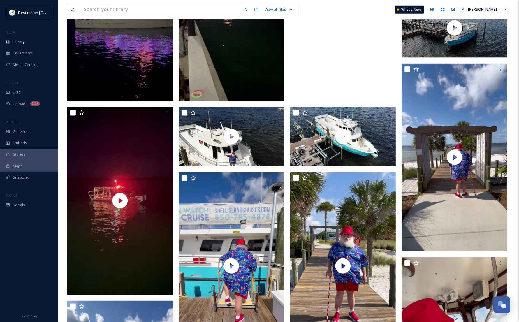
scroll to position [765, 0]
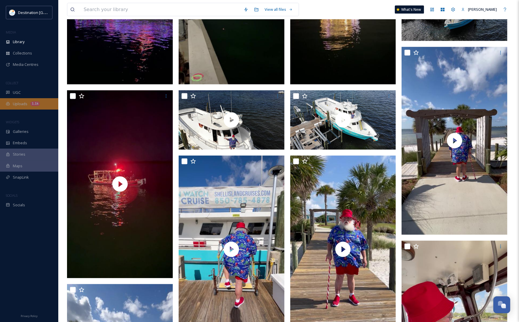
click at [20, 106] on span "Uploads" at bounding box center [20, 104] width 15 height 6
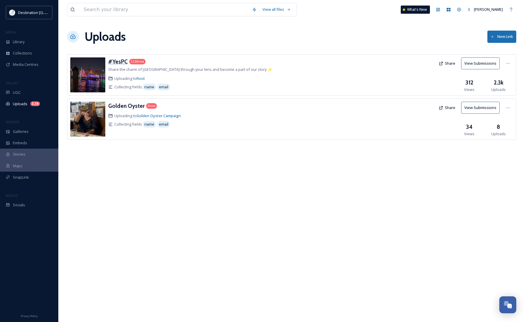
click at [115, 62] on h3 "#YesPC" at bounding box center [118, 61] width 20 height 7
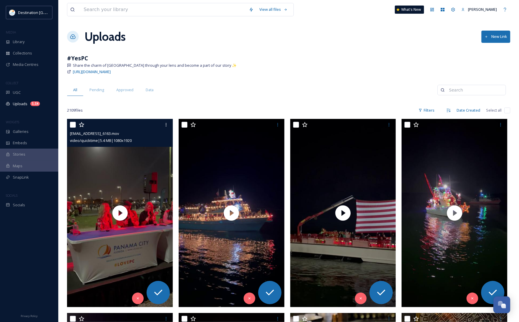
click at [71, 124] on input "checkbox" at bounding box center [73, 125] width 6 height 6
checkbox input "true"
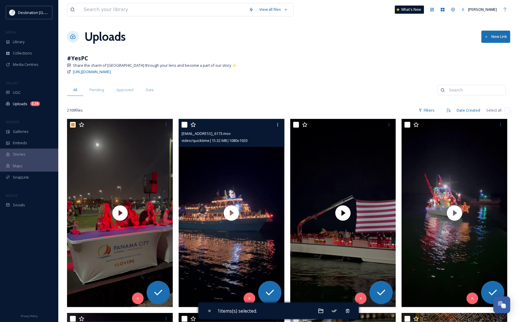
click at [182, 125] on input "checkbox" at bounding box center [185, 125] width 6 height 6
checkbox input "true"
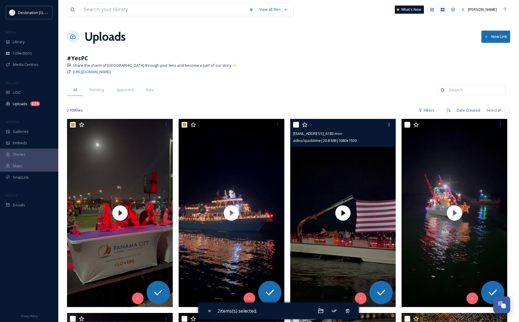
click at [297, 128] on div at bounding box center [343, 125] width 101 height 10
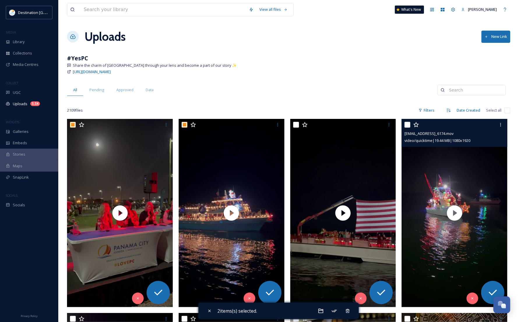
click at [407, 127] on input "checkbox" at bounding box center [408, 125] width 6 height 6
checkbox input "true"
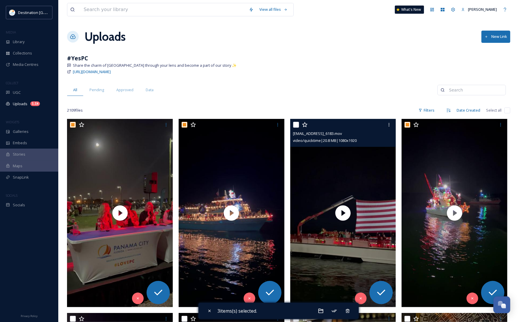
click at [295, 124] on input "checkbox" at bounding box center [296, 125] width 6 height 6
checkbox input "true"
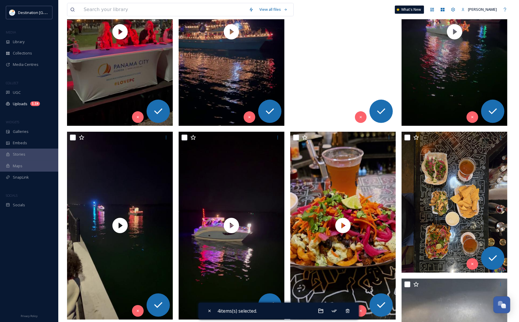
scroll to position [182, 0]
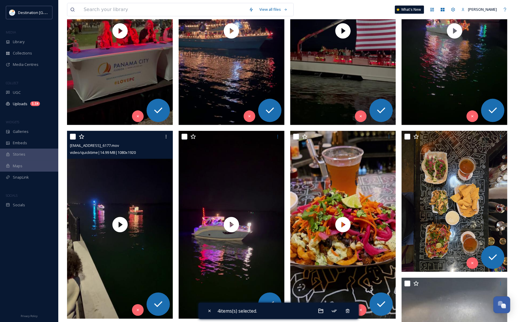
click at [70, 138] on input "checkbox" at bounding box center [73, 137] width 6 height 6
checkbox input "true"
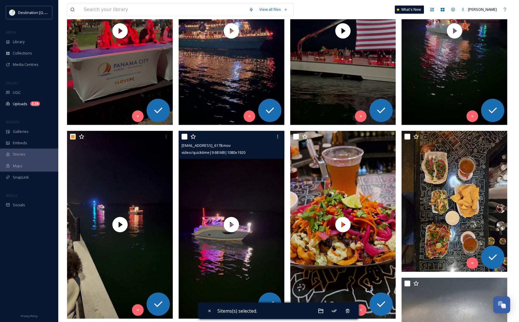
click at [183, 136] on input "checkbox" at bounding box center [185, 137] width 6 height 6
checkbox input "true"
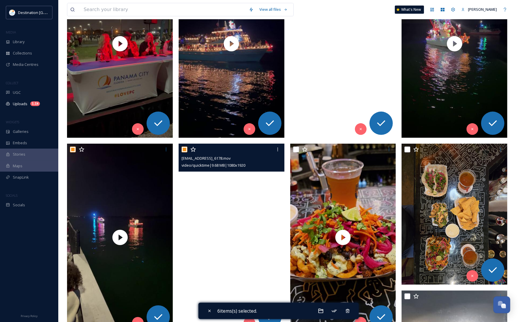
scroll to position [219, 0]
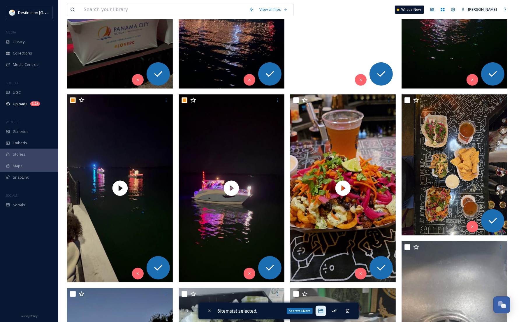
click at [322, 311] on icon at bounding box center [321, 311] width 6 height 6
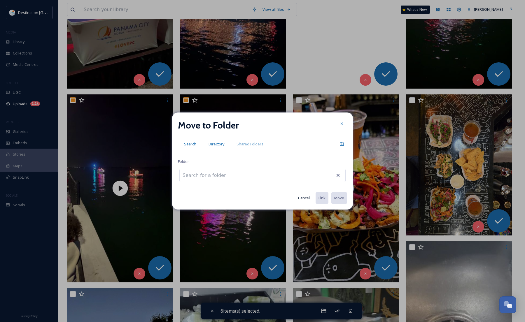
click at [217, 144] on span "Directory" at bounding box center [216, 144] width 16 height 6
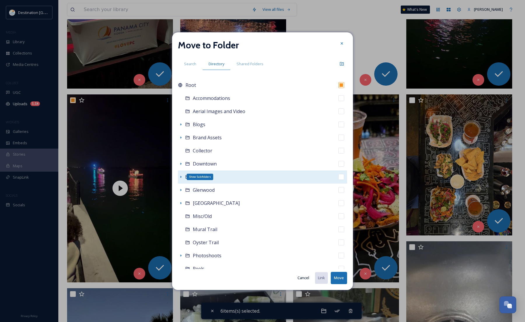
click at [178, 177] on div "Show Subfolders" at bounding box center [181, 177] width 6 height 6
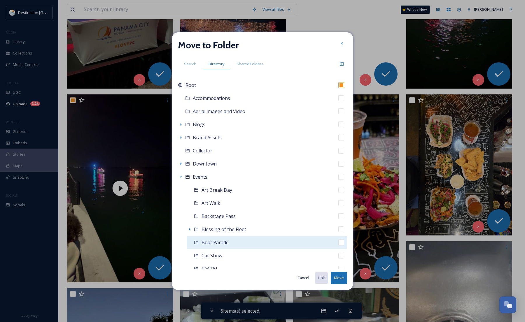
click at [228, 245] on div "Boat Parade" at bounding box center [267, 242] width 160 height 13
checkbox input "false"
checkbox input "true"
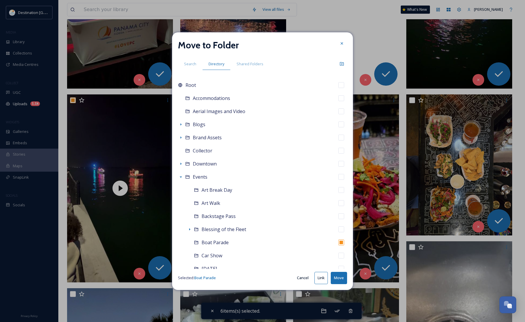
click at [337, 280] on button "Move" at bounding box center [339, 278] width 16 height 12
click at [340, 276] on button "Move" at bounding box center [339, 278] width 16 height 12
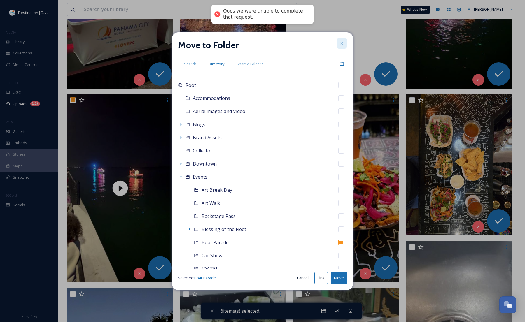
click at [343, 43] on icon at bounding box center [341, 43] width 5 height 5
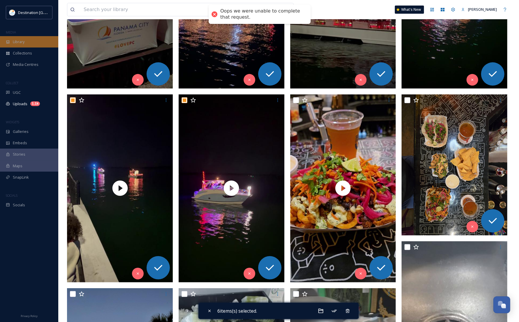
click at [18, 42] on span "Library" at bounding box center [19, 42] width 12 height 6
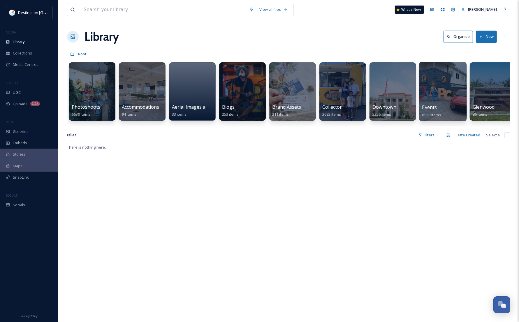
click at [434, 101] on div at bounding box center [443, 91] width 48 height 59
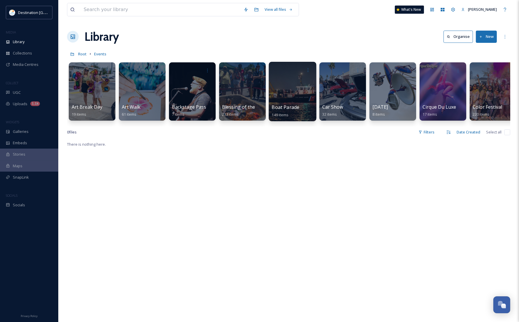
click at [292, 98] on div at bounding box center [293, 91] width 48 height 59
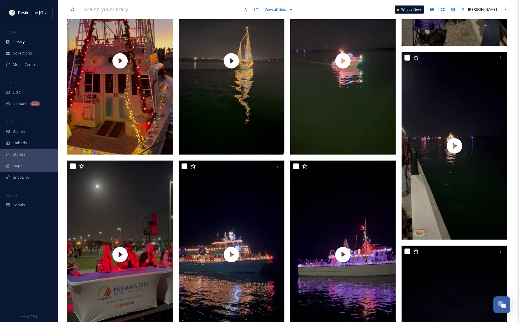
scroll to position [619, 0]
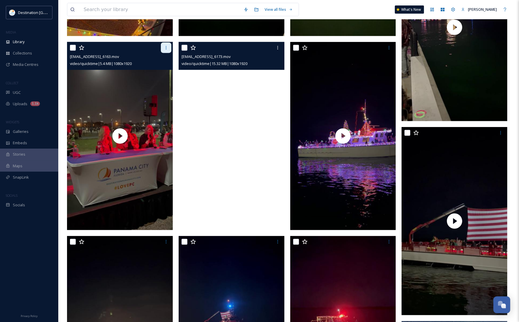
click at [168, 48] on icon at bounding box center [166, 47] width 5 height 5
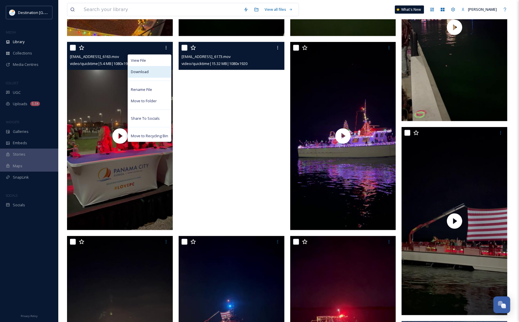
click at [148, 70] on span "Download" at bounding box center [140, 72] width 18 height 6
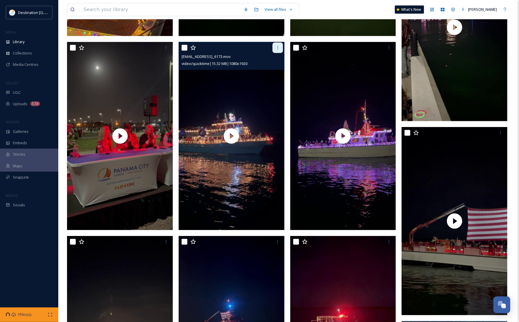
click at [278, 43] on div at bounding box center [278, 48] width 10 height 10
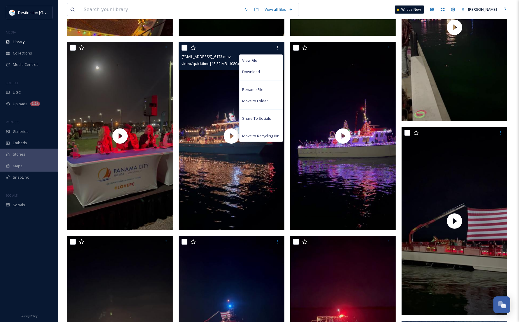
drag, startPoint x: 264, startPoint y: 70, endPoint x: 279, endPoint y: 71, distance: 14.3
click at [264, 70] on div "Download" at bounding box center [261, 71] width 43 height 11
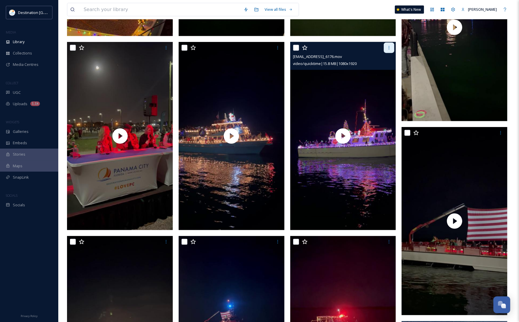
click at [388, 44] on div at bounding box center [389, 48] width 10 height 10
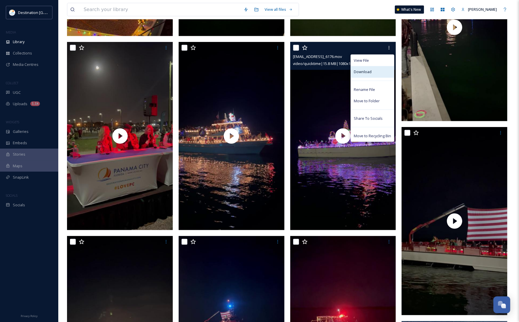
click at [380, 69] on div "Download" at bounding box center [372, 71] width 43 height 11
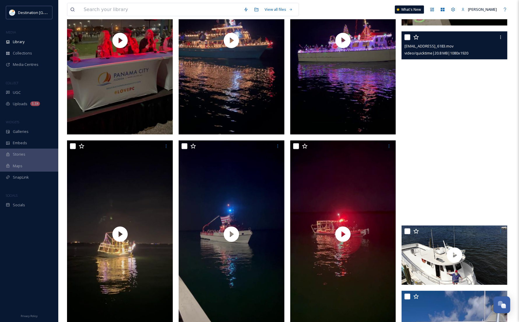
scroll to position [692, 0]
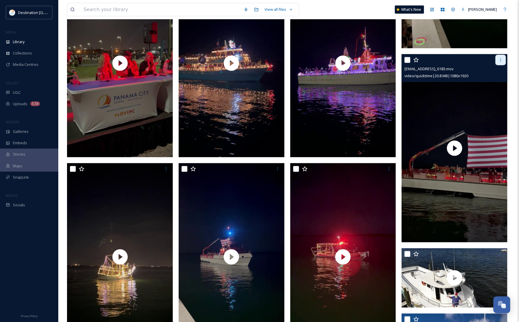
click at [503, 59] on div at bounding box center [501, 60] width 10 height 10
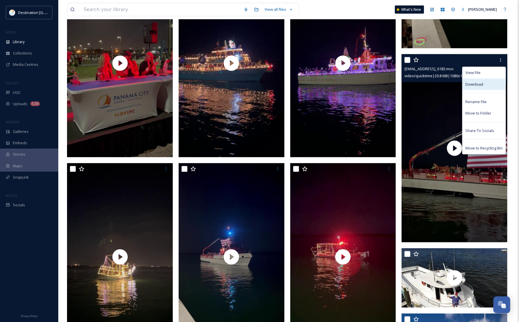
click at [488, 82] on div "Download" at bounding box center [484, 84] width 43 height 11
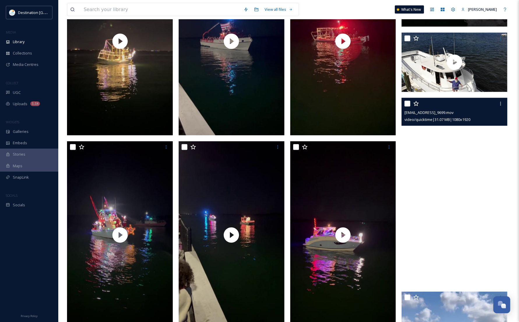
scroll to position [947, 0]
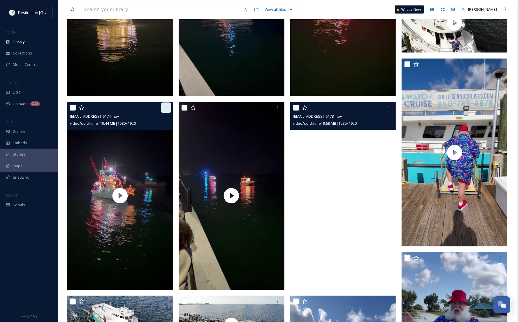
click at [163, 110] on div at bounding box center [166, 108] width 10 height 10
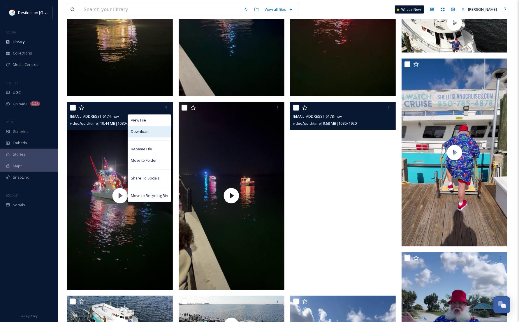
click at [157, 132] on div "Download" at bounding box center [149, 131] width 43 height 11
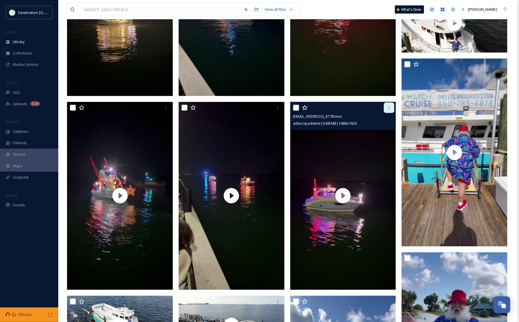
click at [389, 107] on icon at bounding box center [389, 108] width 5 height 5
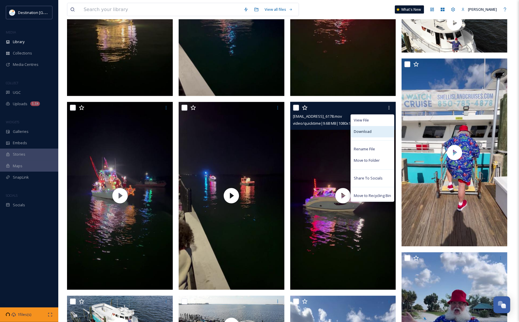
click at [379, 135] on div "Download" at bounding box center [372, 131] width 43 height 11
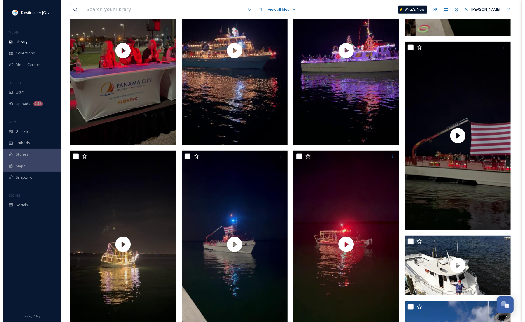
scroll to position [692, 0]
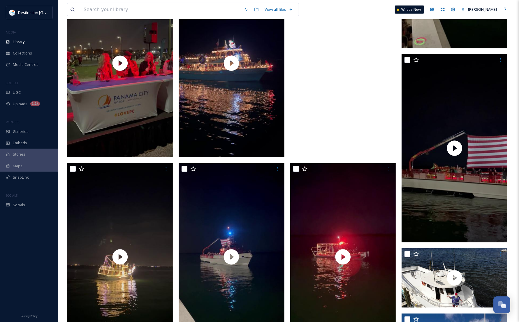
click at [325, 122] on video "ext_1759956216.854809_Social@destinationpanamacoty.com-IMG_6176.mov" at bounding box center [343, 63] width 106 height 188
